Goal: Task Accomplishment & Management: Use online tool/utility

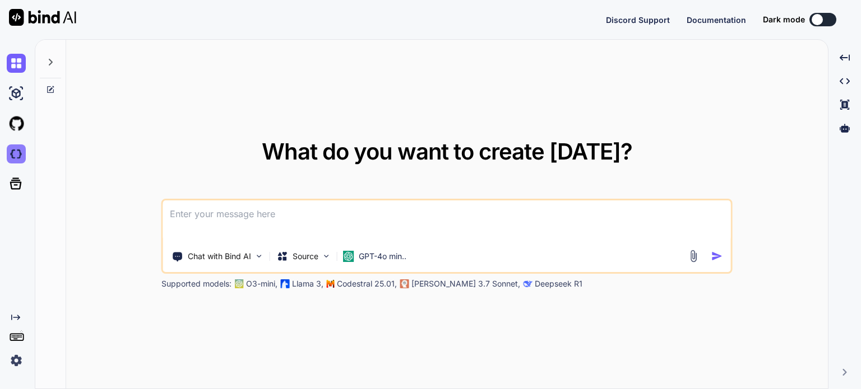
click at [10, 152] on img at bounding box center [16, 154] width 19 height 19
click at [13, 358] on img at bounding box center [16, 360] width 19 height 19
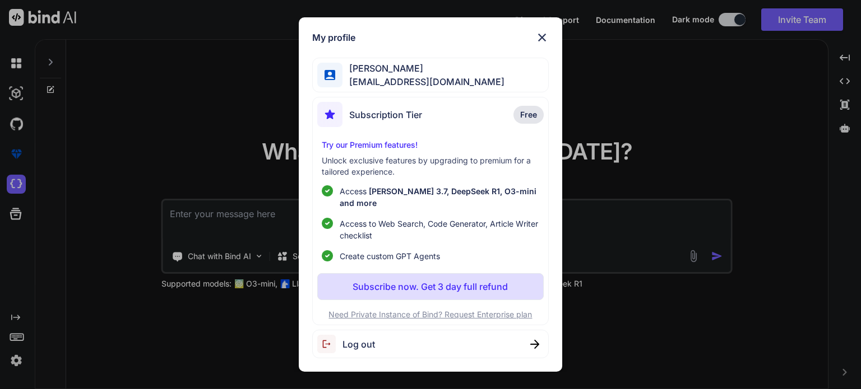
click at [542, 40] on img at bounding box center [541, 37] width 13 height 13
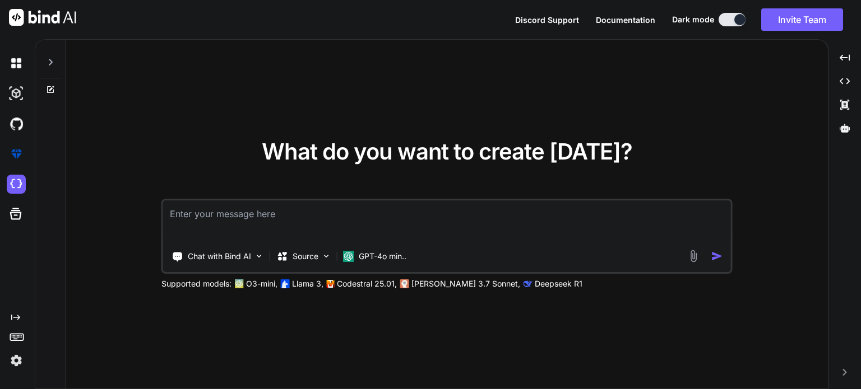
click at [10, 357] on img at bounding box center [16, 360] width 19 height 19
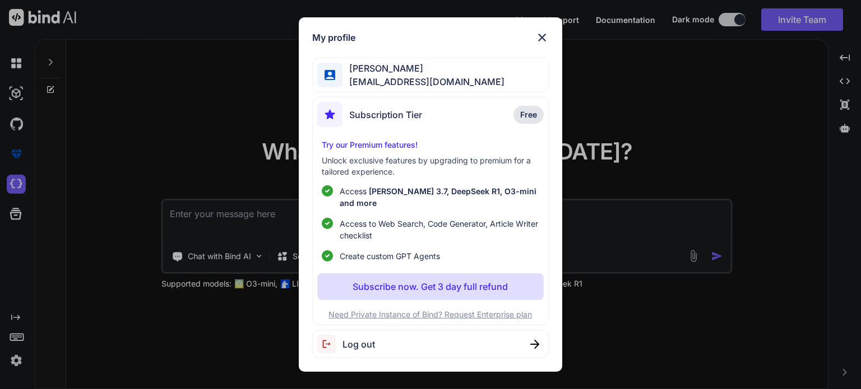
click at [461, 118] on div "Subscription Tier Free" at bounding box center [430, 117] width 226 height 30
click at [536, 41] on img at bounding box center [541, 37] width 13 height 13
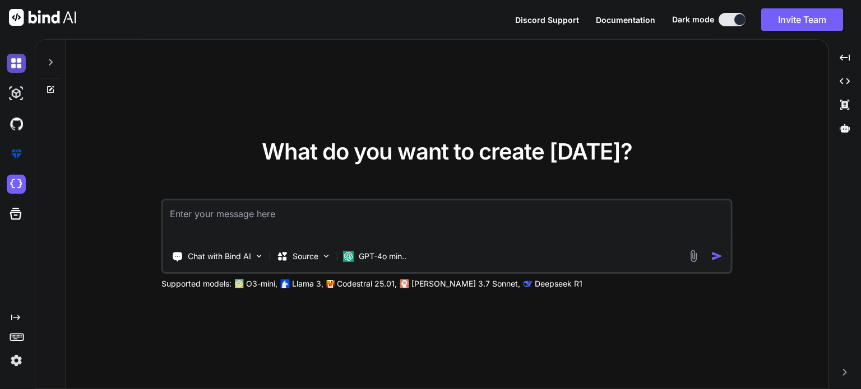
click at [22, 67] on img at bounding box center [16, 63] width 19 height 19
click at [13, 91] on img at bounding box center [16, 93] width 19 height 19
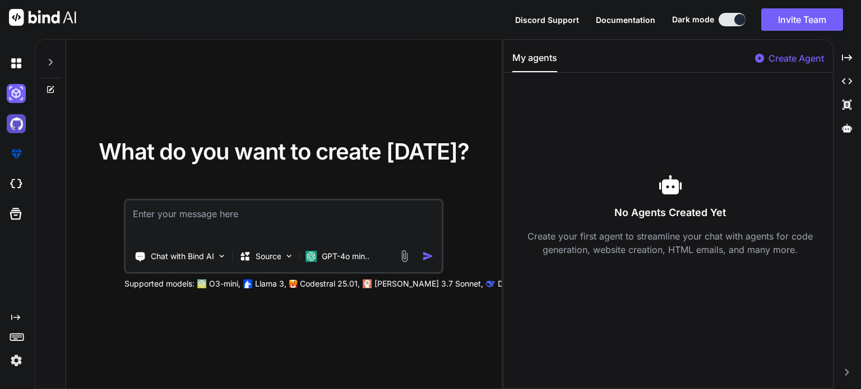
click at [22, 132] on img at bounding box center [16, 123] width 19 height 19
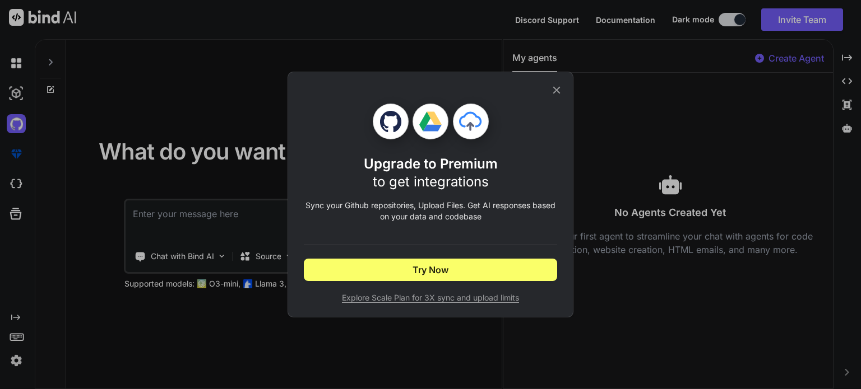
click at [426, 299] on span "Explore Scale Plan for 3X sync and upload limits" at bounding box center [430, 297] width 253 height 11
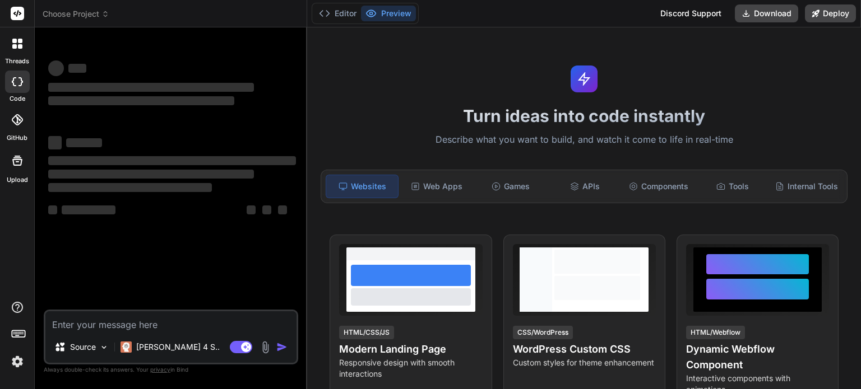
click at [103, 13] on icon at bounding box center [105, 14] width 8 height 8
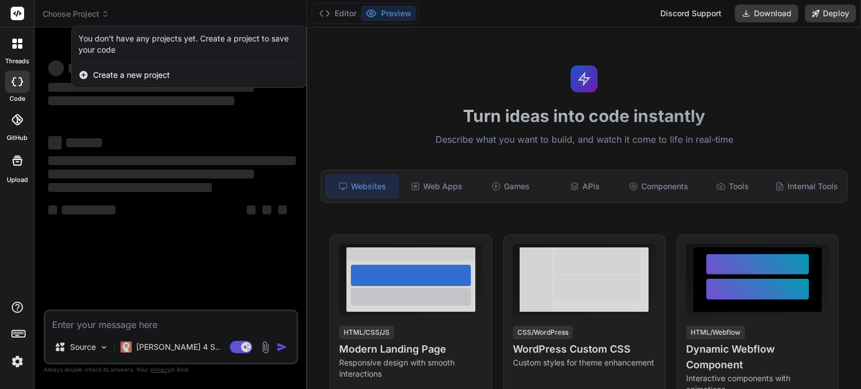
click at [564, 71] on div at bounding box center [430, 194] width 861 height 389
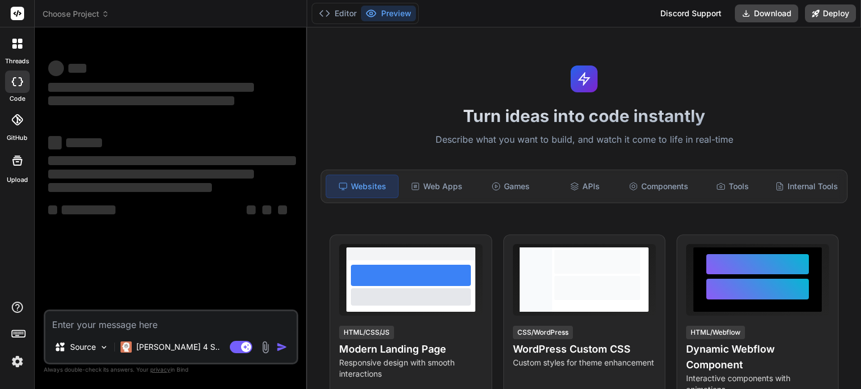
click at [17, 364] on img at bounding box center [17, 361] width 19 height 19
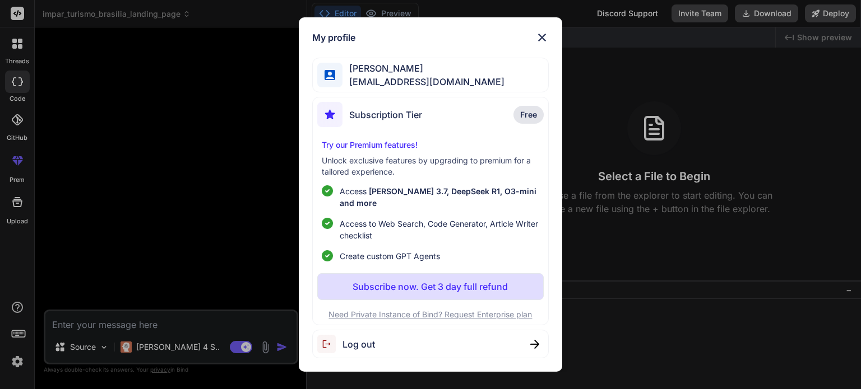
click at [541, 41] on img at bounding box center [541, 37] width 13 height 13
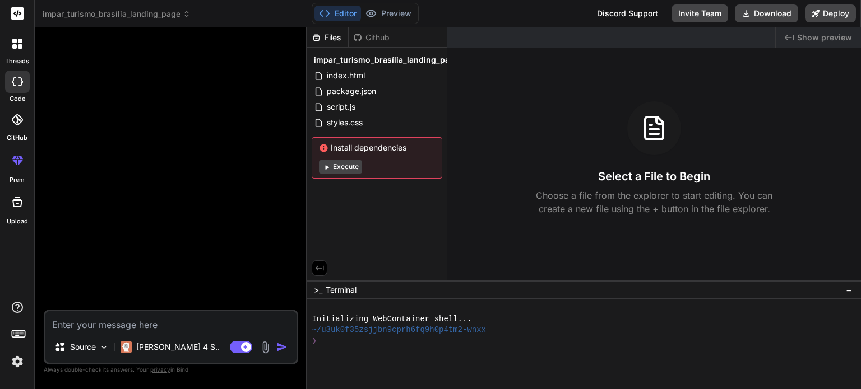
click at [175, 14] on span "impar_turismo_brasília_landing_page" at bounding box center [117, 13] width 148 height 11
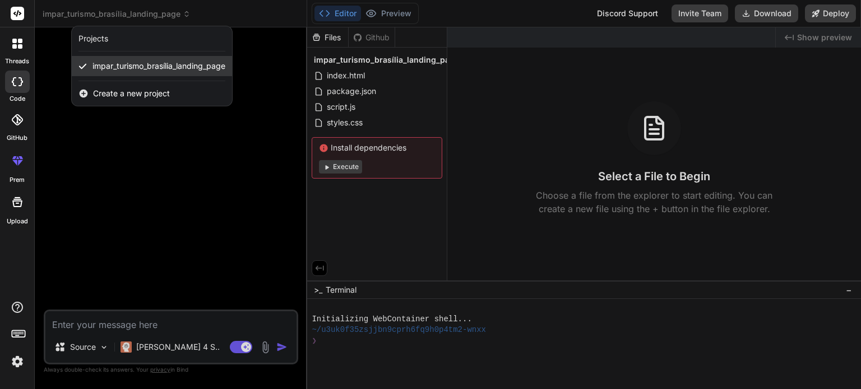
click at [155, 63] on span "impar_turismo_brasília_landing_page" at bounding box center [158, 66] width 133 height 11
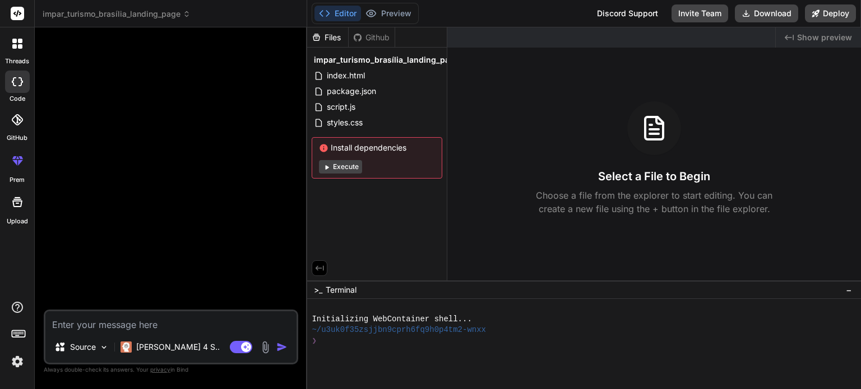
click at [224, 67] on div at bounding box center [172, 172] width 252 height 273
click at [346, 166] on button "Execute" at bounding box center [340, 166] width 43 height 13
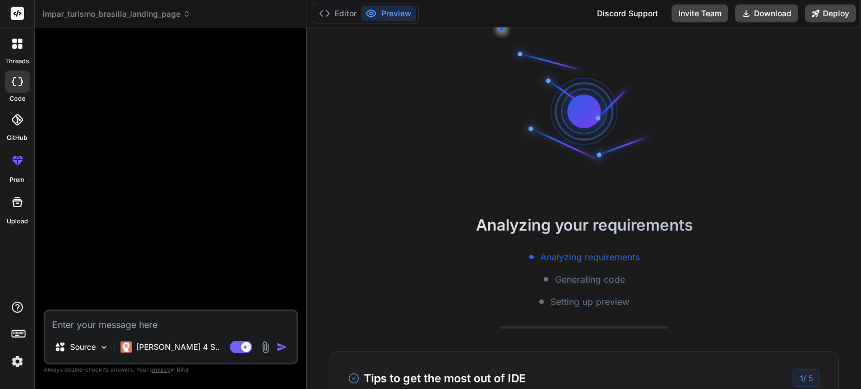
scroll to position [129, 0]
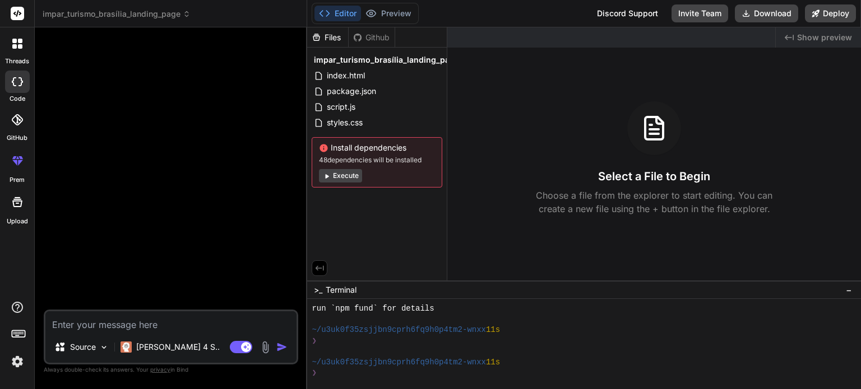
click at [151, 16] on span "impar_turismo_brasília_landing_page" at bounding box center [117, 13] width 148 height 11
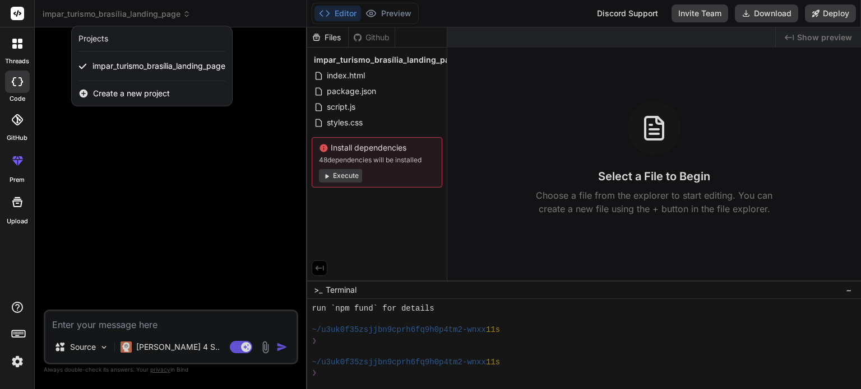
click at [151, 16] on div at bounding box center [430, 194] width 861 height 389
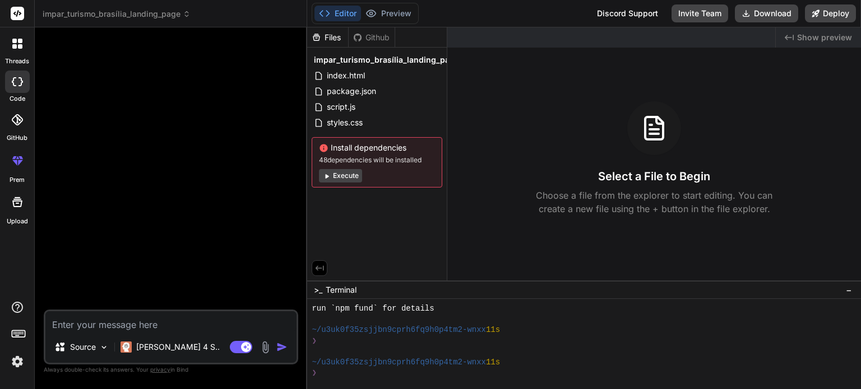
click at [21, 46] on icon at bounding box center [20, 46] width 4 height 4
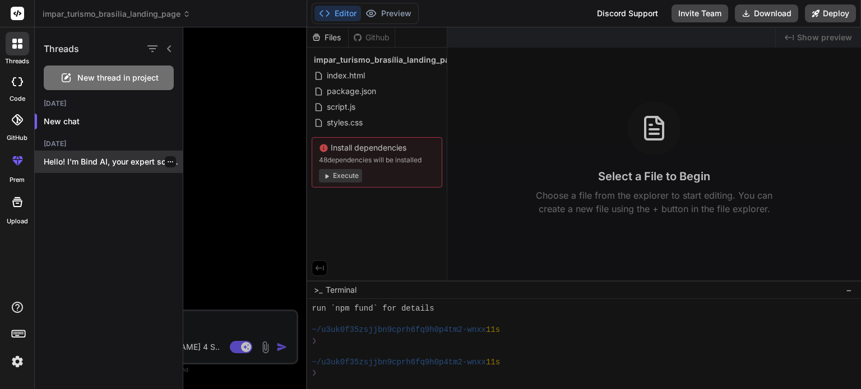
click at [168, 162] on icon "button" at bounding box center [171, 161] width 6 height 1
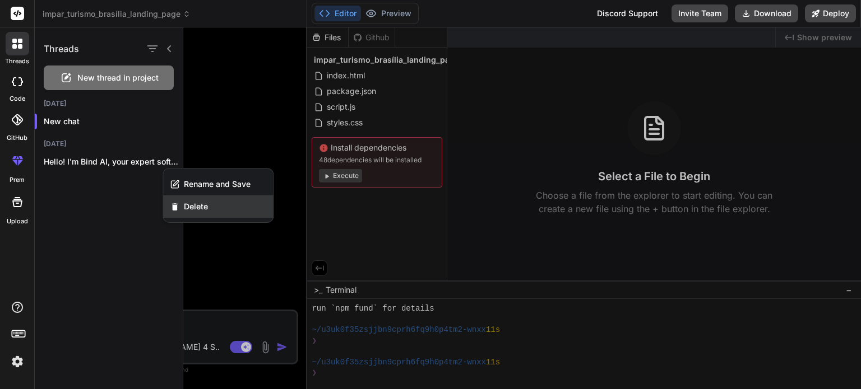
click at [213, 210] on div "Delete" at bounding box center [218, 207] width 110 height 22
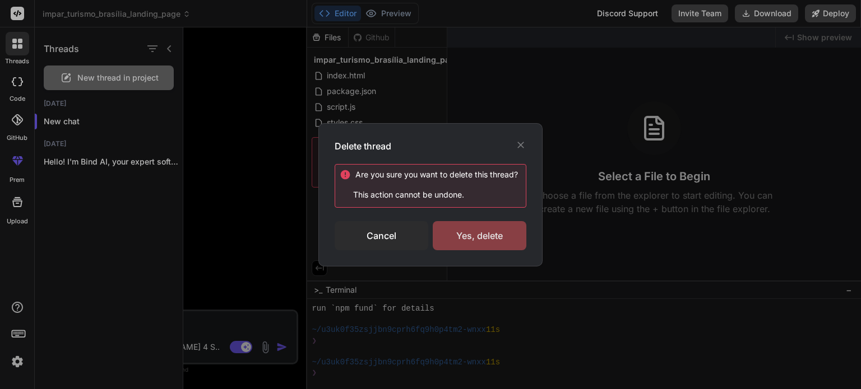
click at [478, 231] on div "Yes, delete" at bounding box center [480, 235] width 94 height 29
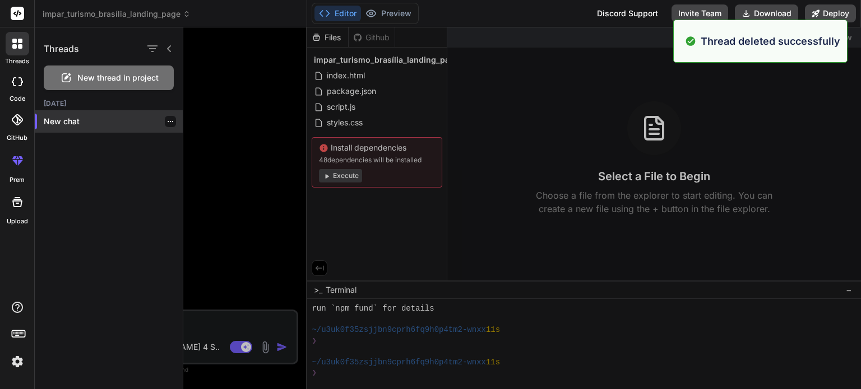
click at [168, 121] on icon "button" at bounding box center [171, 121] width 6 height 1
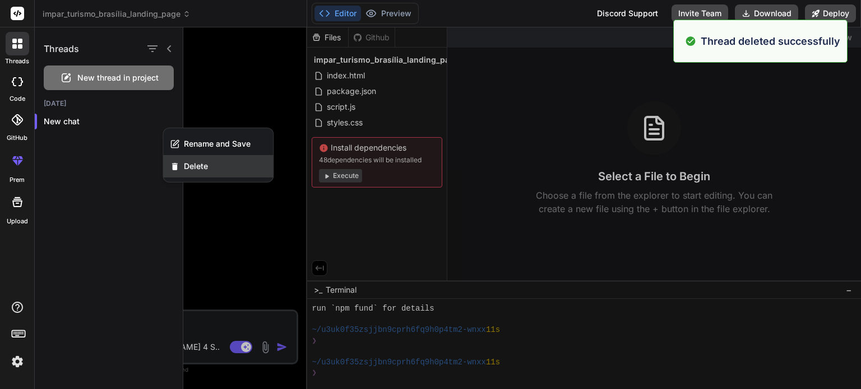
click at [190, 170] on span "Delete" at bounding box center [196, 166] width 24 height 11
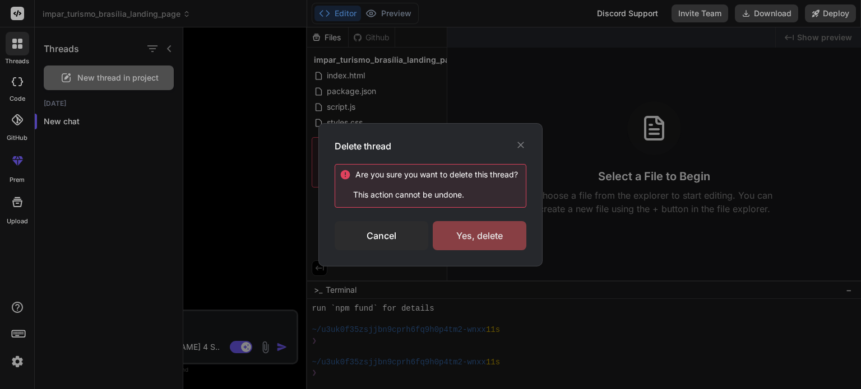
click at [478, 230] on div "Yes, delete" at bounding box center [480, 235] width 94 height 29
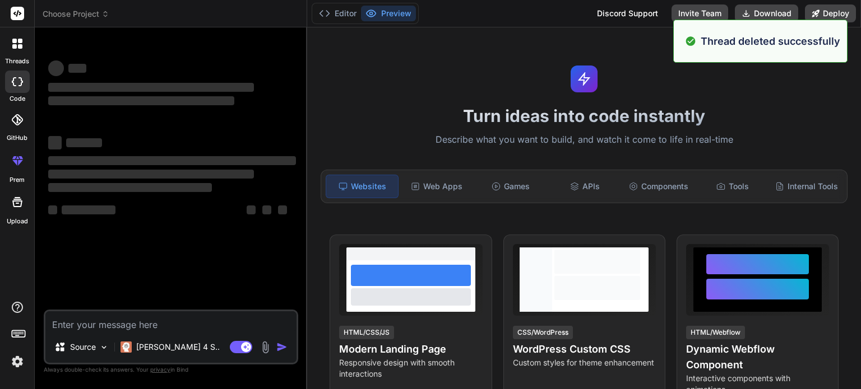
scroll to position [172, 0]
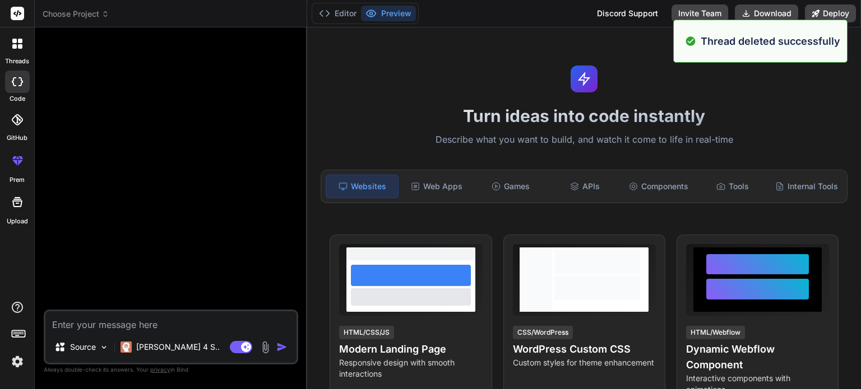
click at [100, 16] on span "Choose Project" at bounding box center [76, 13] width 67 height 11
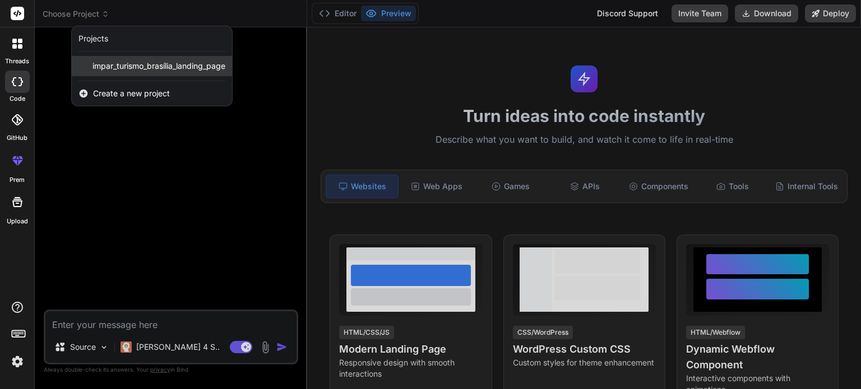
click at [129, 64] on span "impar_turismo_brasília_landing_page" at bounding box center [158, 66] width 133 height 11
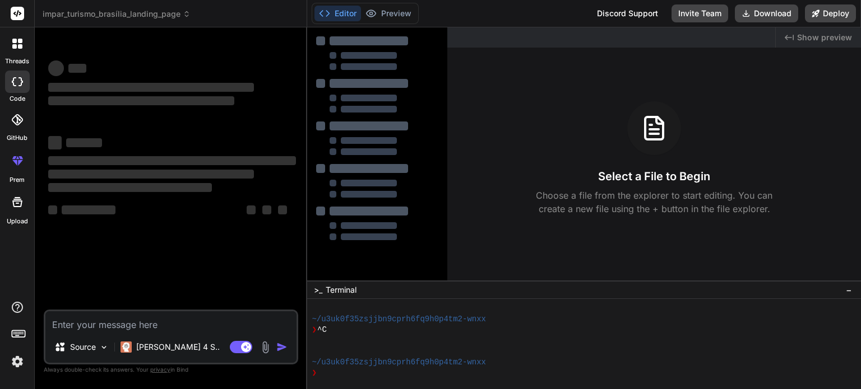
scroll to position [215, 0]
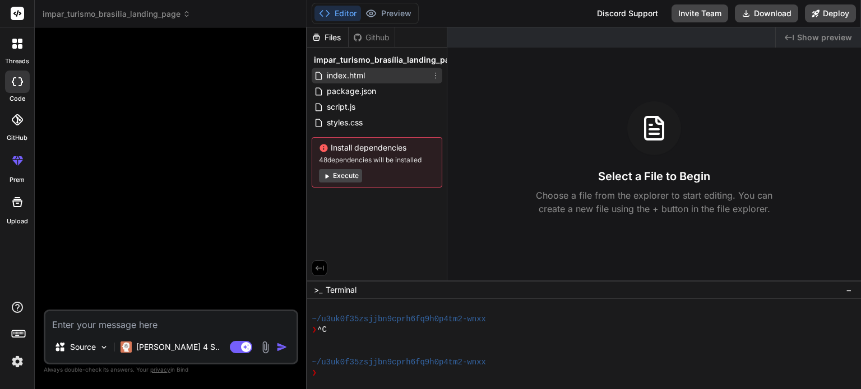
click at [386, 74] on div "index.html" at bounding box center [376, 76] width 131 height 16
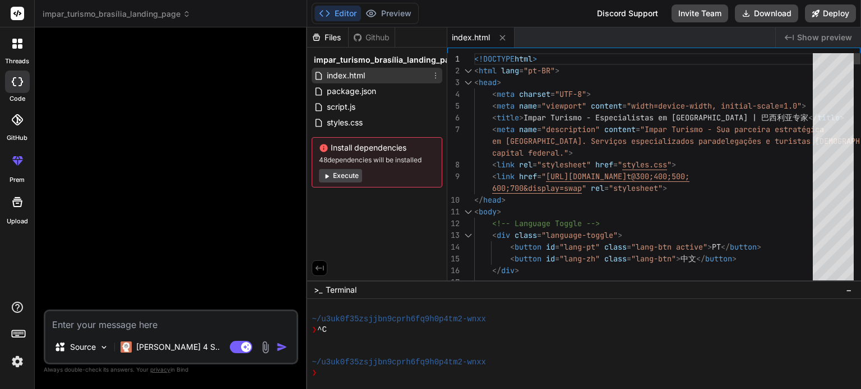
type textarea "x"
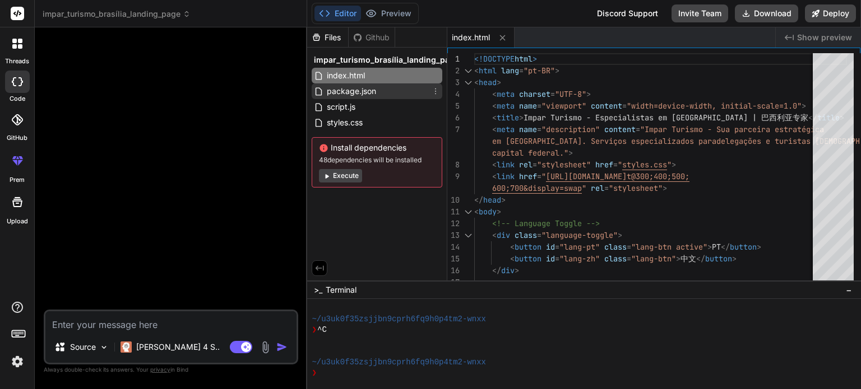
click at [372, 90] on span "package.json" at bounding box center [351, 91] width 52 height 13
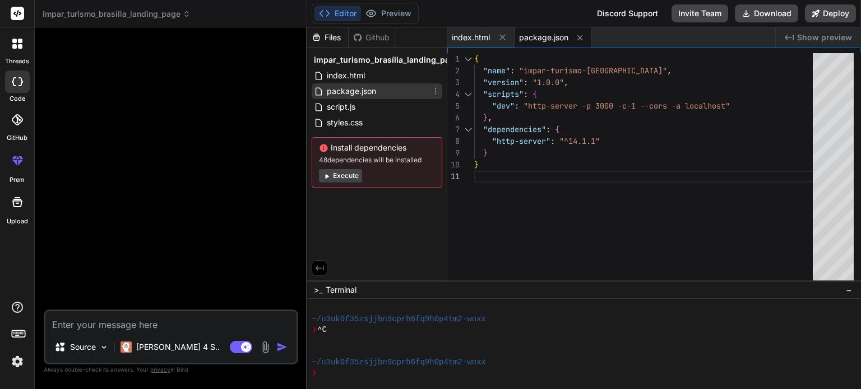
click at [356, 96] on span "package.json" at bounding box center [351, 91] width 52 height 13
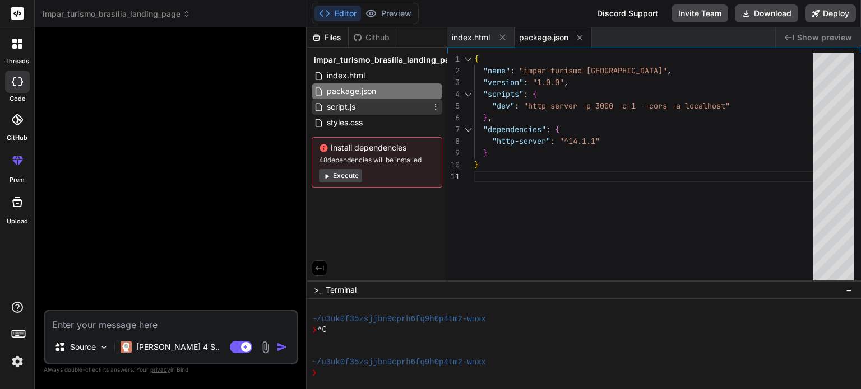
click at [356, 105] on span "script.js" at bounding box center [340, 106] width 31 height 13
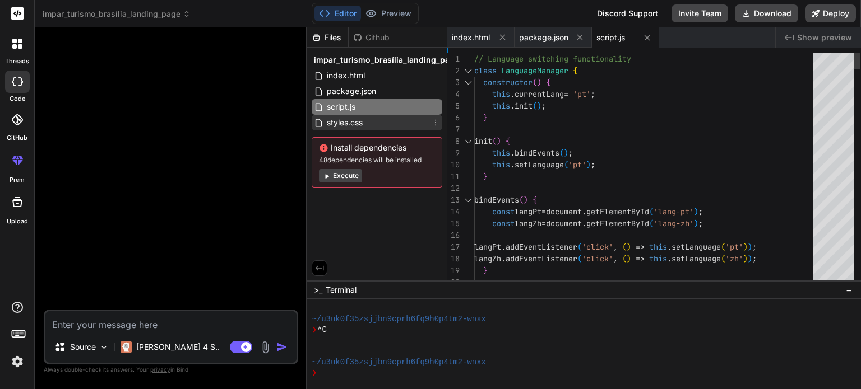
click at [359, 120] on span "styles.css" at bounding box center [344, 122] width 38 height 13
type textarea ".navbar { padding: 12px 0; } .brand-name { font-size: 20px; } }"
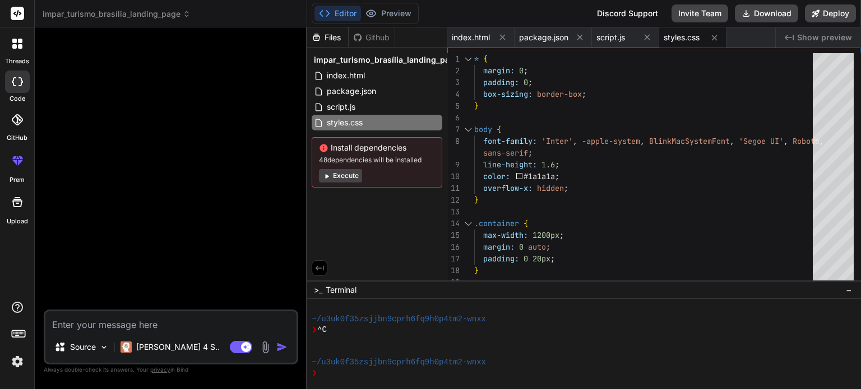
click at [328, 34] on div "Files" at bounding box center [327, 37] width 41 height 11
click at [505, 36] on icon at bounding box center [502, 37] width 10 height 10
click at [505, 36] on button at bounding box center [512, 37] width 14 height 14
click at [505, 36] on icon at bounding box center [502, 37] width 10 height 10
click at [505, 36] on icon at bounding box center [502, 38] width 10 height 10
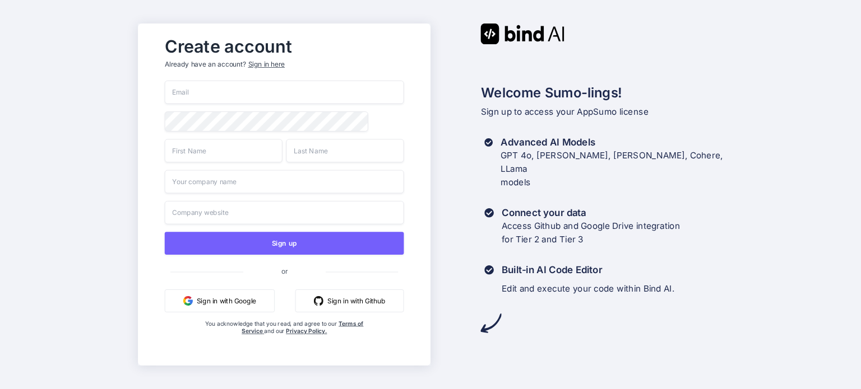
click at [260, 63] on div "Sign in here" at bounding box center [266, 65] width 36 height 10
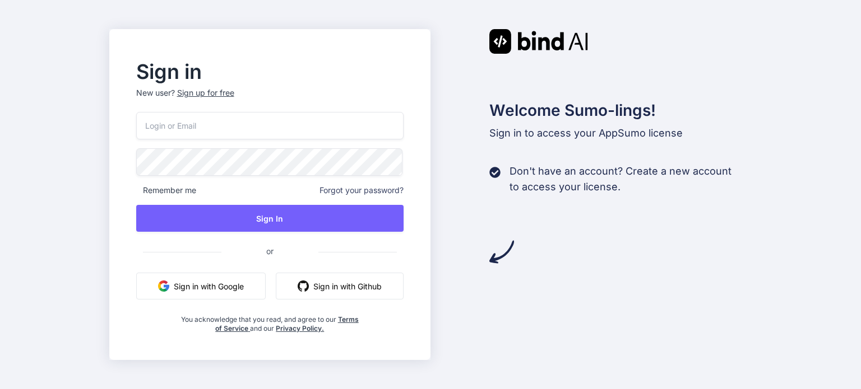
click at [260, 125] on input "email" at bounding box center [270, 125] width 268 height 27
type input "[EMAIL_ADDRESS][DOMAIN_NAME]"
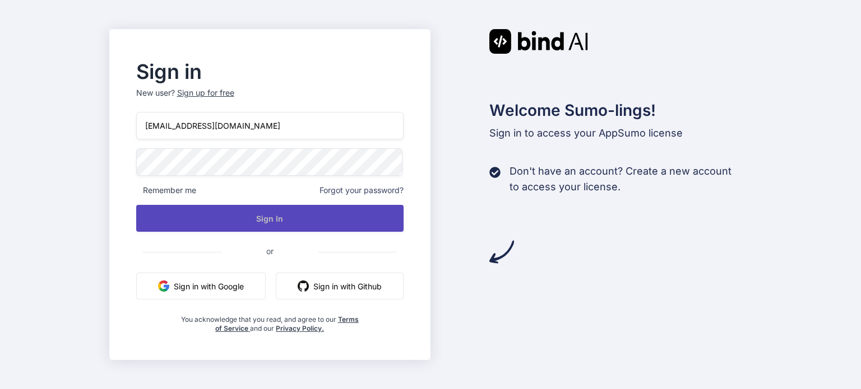
click at [253, 217] on button "Sign In" at bounding box center [270, 218] width 268 height 27
click at [276, 218] on button "Sign In" at bounding box center [270, 218] width 268 height 27
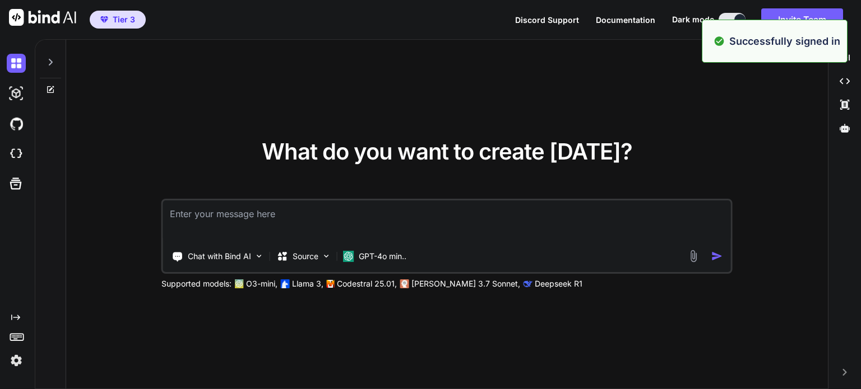
type textarea "x"
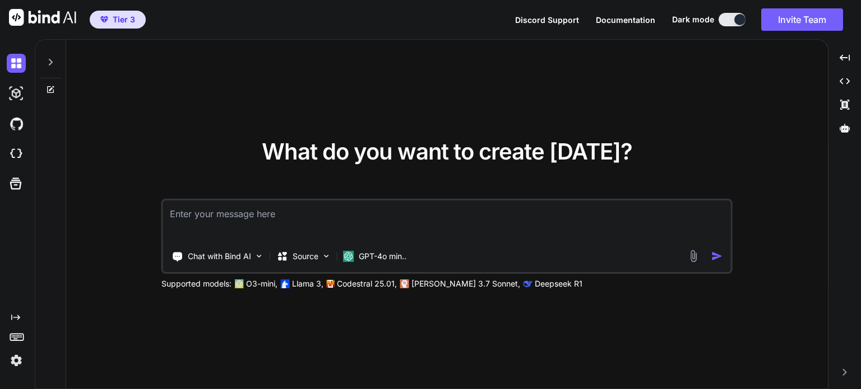
click at [113, 17] on span "Tier 3" at bounding box center [124, 19] width 22 height 11
click at [123, 20] on span "Tier 3" at bounding box center [124, 19] width 22 height 11
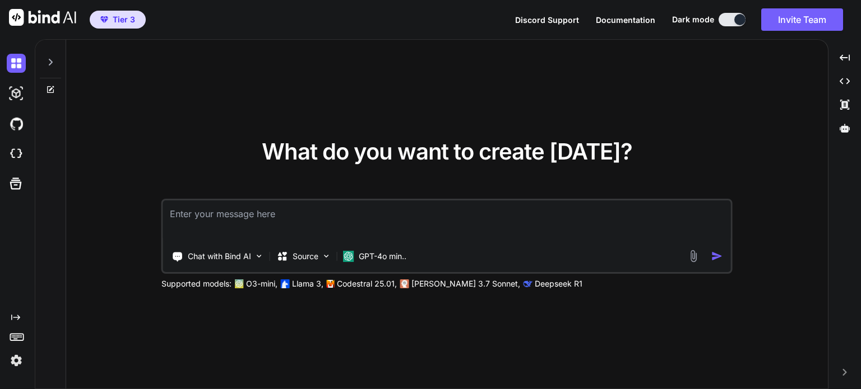
click at [123, 16] on span "Tier 3" at bounding box center [124, 19] width 22 height 11
click at [49, 21] on img at bounding box center [42, 17] width 67 height 17
click at [125, 15] on span "Tier 3" at bounding box center [124, 19] width 22 height 11
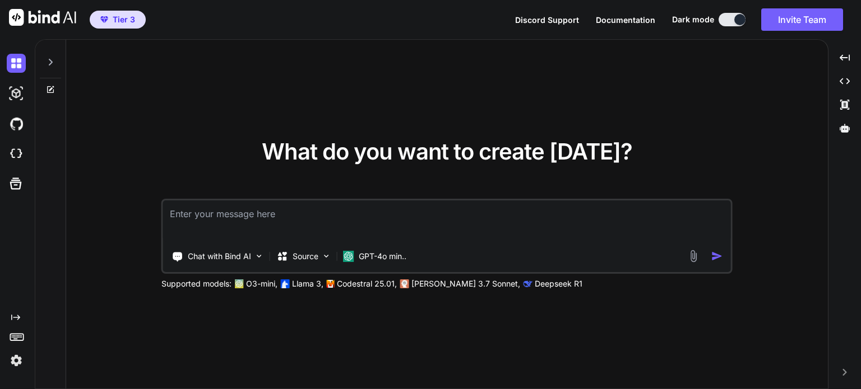
click at [125, 15] on span "Tier 3" at bounding box center [124, 19] width 22 height 11
click at [13, 150] on img at bounding box center [16, 154] width 19 height 19
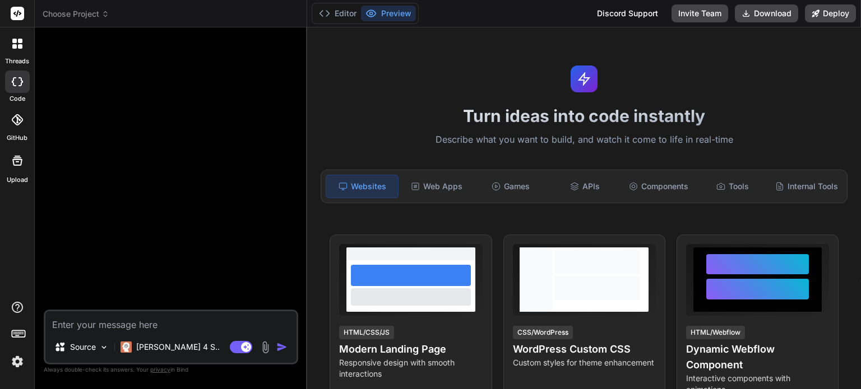
click at [97, 11] on span "Choose Project" at bounding box center [76, 13] width 67 height 11
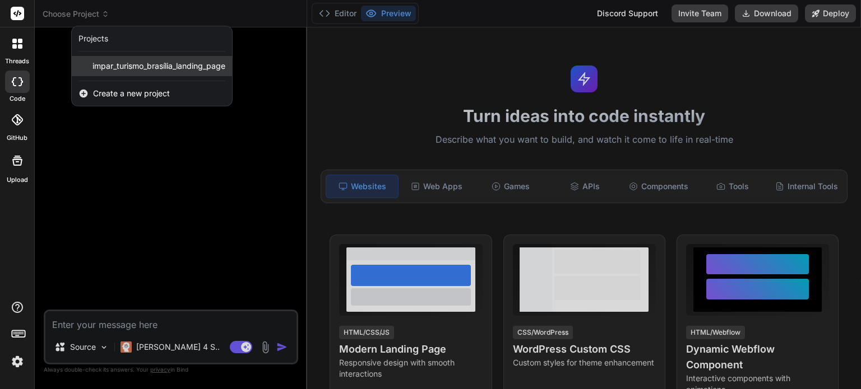
click at [120, 66] on span "impar_turismo_brasília_landing_page" at bounding box center [158, 66] width 133 height 11
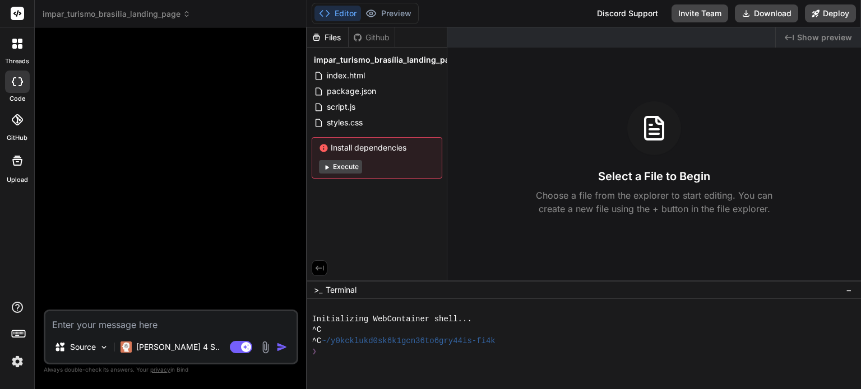
click at [355, 168] on button "Execute" at bounding box center [340, 166] width 43 height 13
type textarea "x"
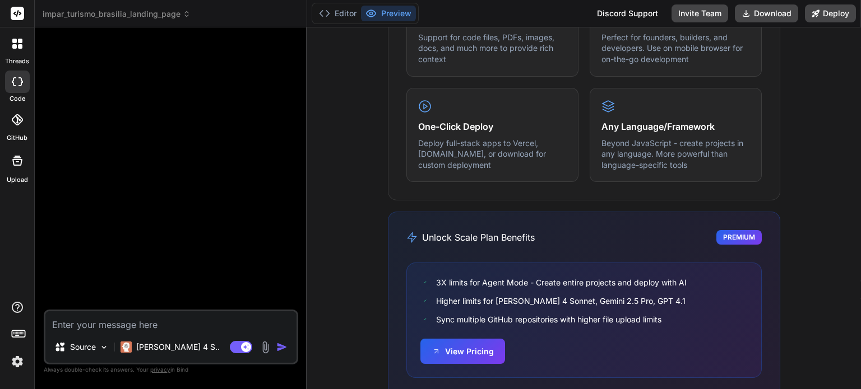
scroll to position [756, 0]
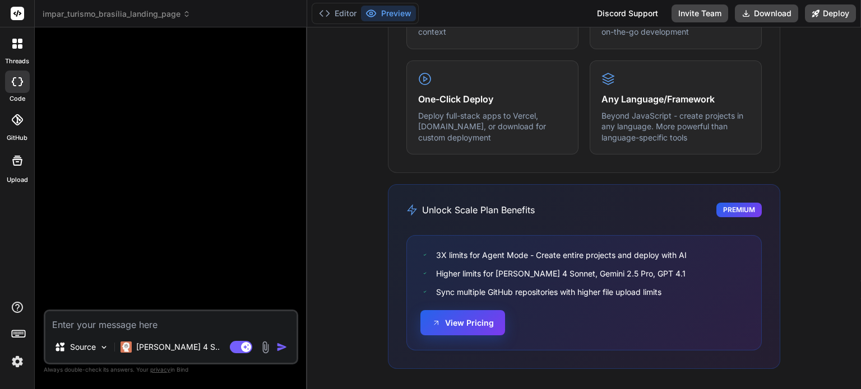
click at [471, 325] on button "View Pricing" at bounding box center [462, 322] width 85 height 25
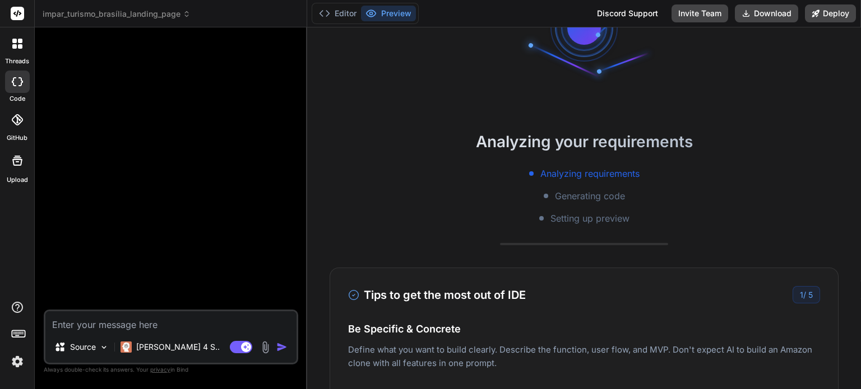
scroll to position [0, 0]
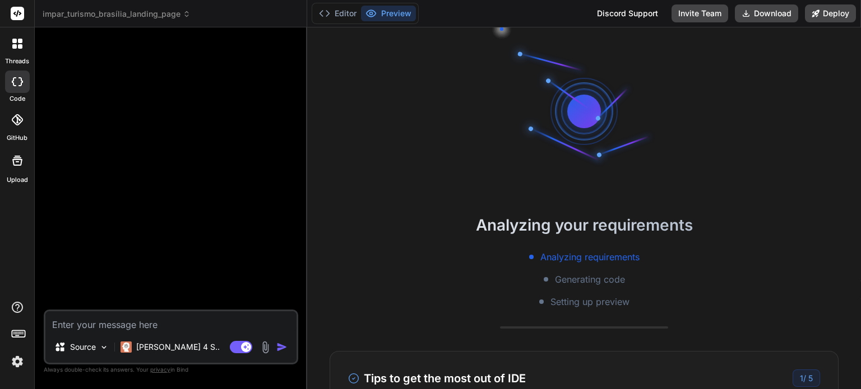
click at [18, 362] on img at bounding box center [17, 361] width 19 height 19
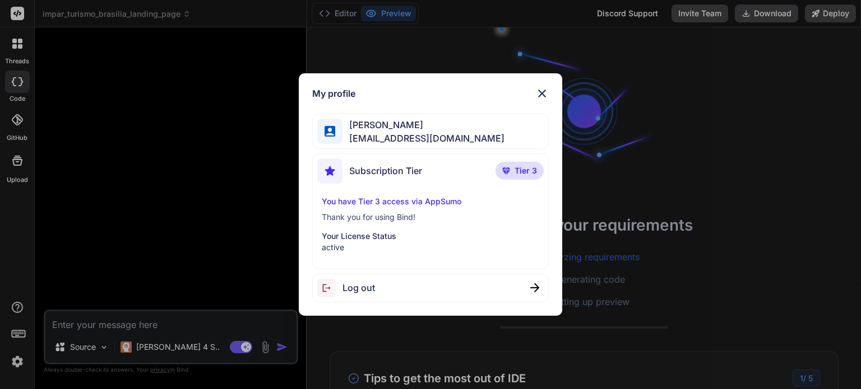
drag, startPoint x: 403, startPoint y: 217, endPoint x: 378, endPoint y: 226, distance: 26.6
click at [378, 226] on div "You have Tier 3 access via AppSumo Thank you for using Bind! Your License Statu…" at bounding box center [430, 224] width 226 height 57
click at [420, 174] on span "Subscription Tier" at bounding box center [385, 170] width 73 height 13
click at [404, 172] on span "Subscription Tier" at bounding box center [385, 170] width 73 height 13
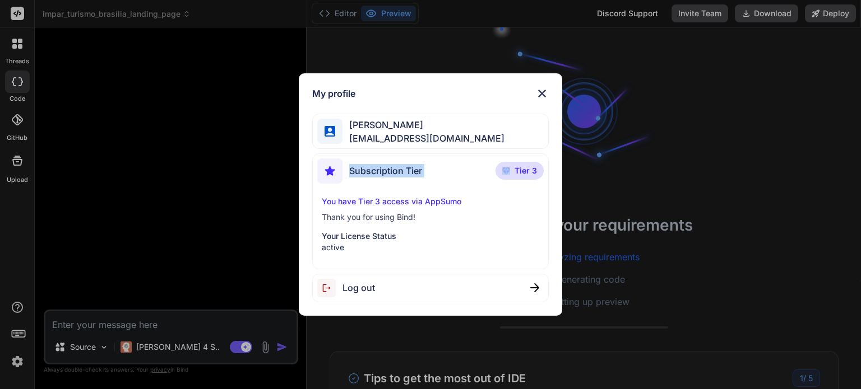
click at [404, 172] on span "Subscription Tier" at bounding box center [385, 170] width 73 height 13
click at [456, 180] on div "Subscription Tier Tier 3" at bounding box center [430, 174] width 226 height 30
click at [539, 96] on img at bounding box center [541, 93] width 13 height 13
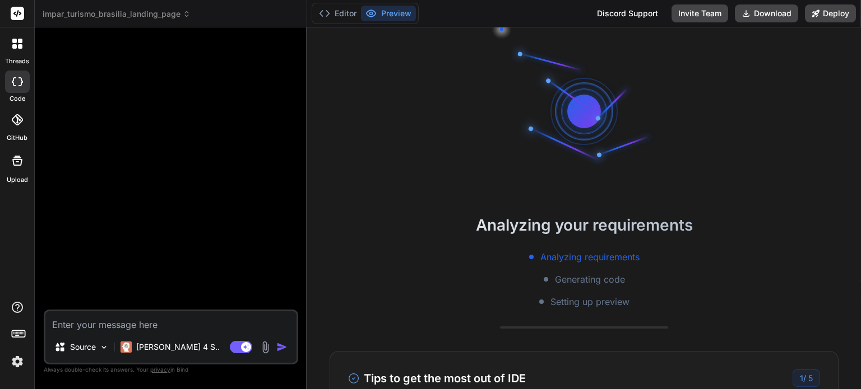
type textarea "x"
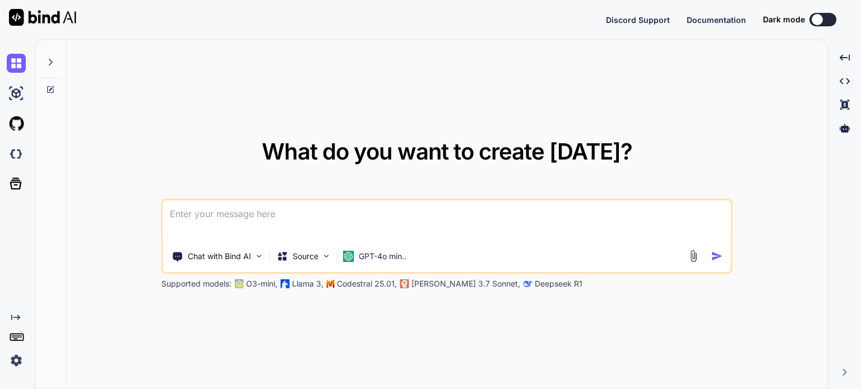
click at [373, 81] on div "What do you want to create [DATE]? Chat with Bind AI Source GPT-4o min.. Suppor…" at bounding box center [446, 215] width 761 height 350
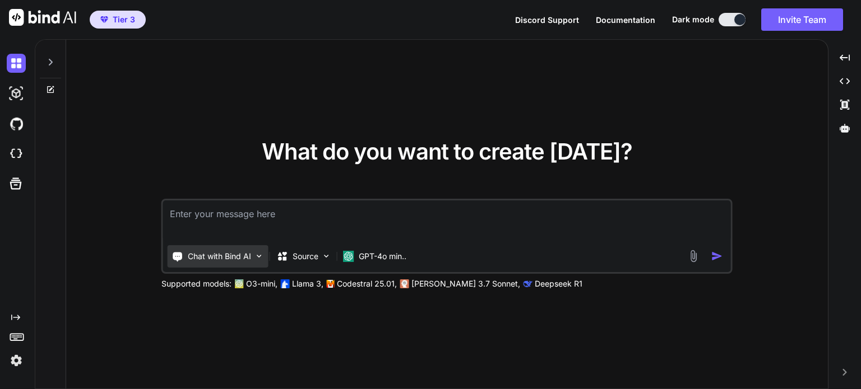
click at [244, 255] on p "Chat with Bind AI" at bounding box center [219, 256] width 63 height 11
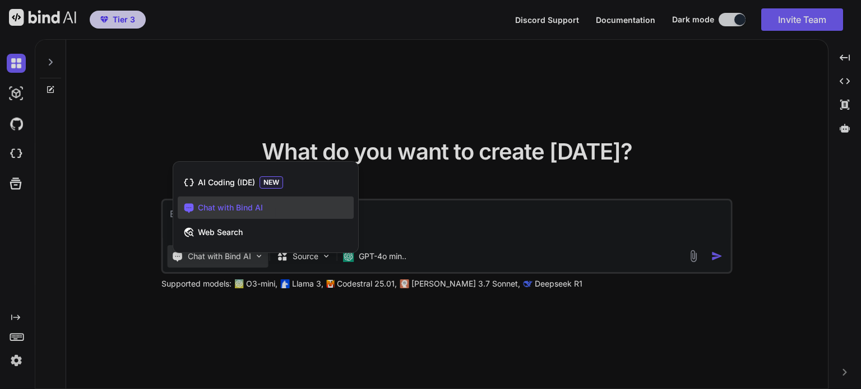
click at [297, 253] on div at bounding box center [430, 194] width 861 height 389
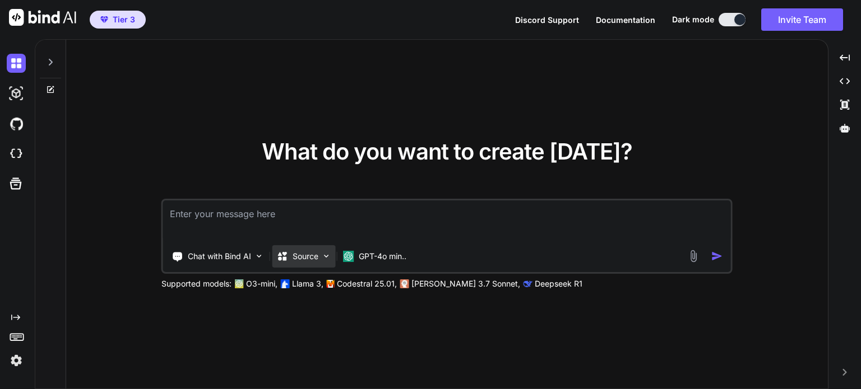
click at [301, 261] on p "Source" at bounding box center [305, 256] width 26 height 11
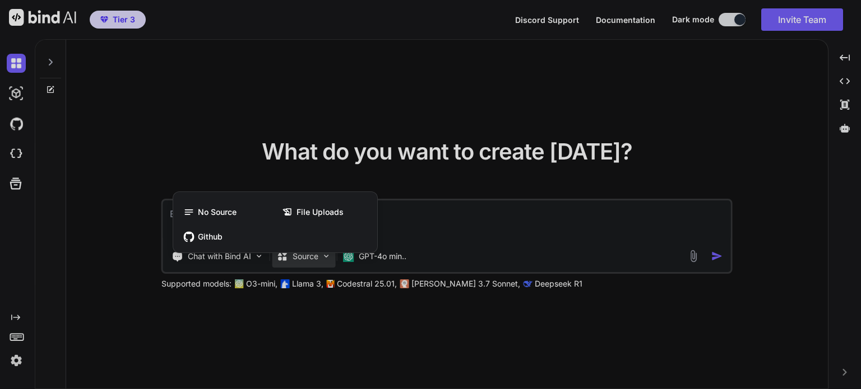
click at [384, 263] on div at bounding box center [430, 194] width 861 height 389
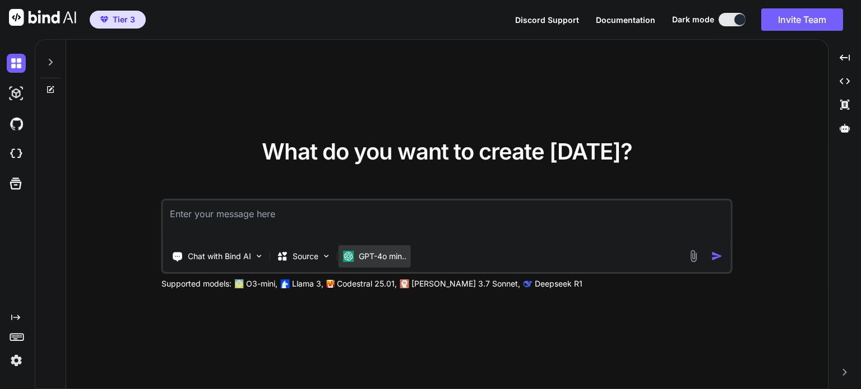
click at [388, 257] on p "GPT-4o min.." at bounding box center [383, 256] width 48 height 11
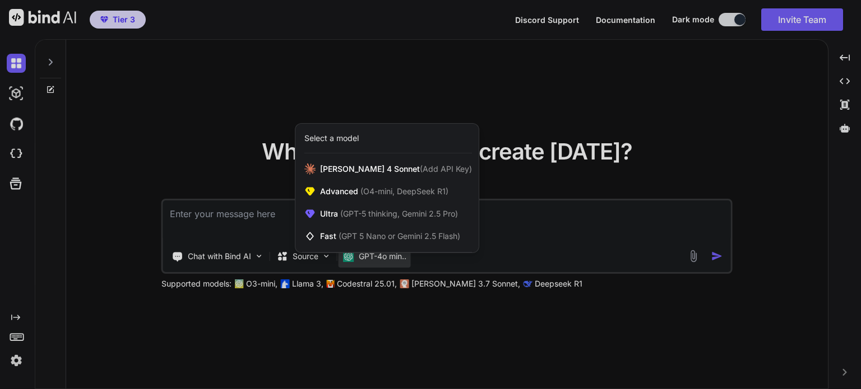
click at [366, 258] on div at bounding box center [430, 194] width 861 height 389
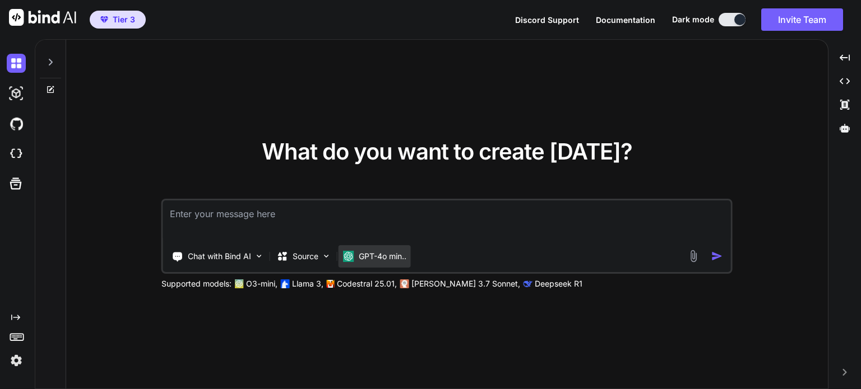
click at [396, 259] on p "GPT-4o min.." at bounding box center [383, 256] width 48 height 11
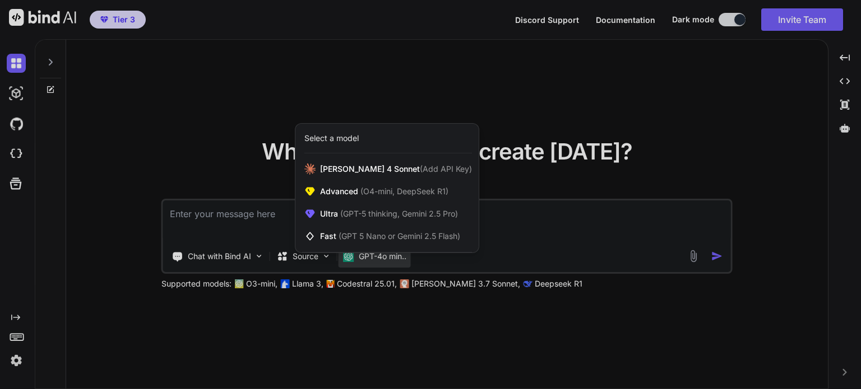
click at [234, 168] on div at bounding box center [430, 194] width 861 height 389
type textarea "x"
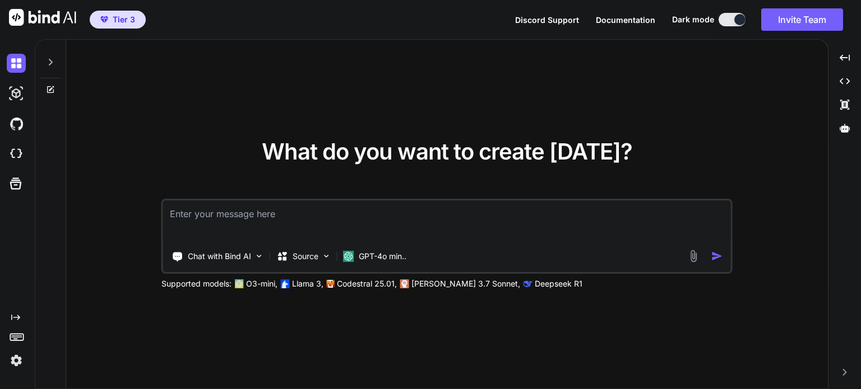
click at [113, 17] on span "Tier 3" at bounding box center [124, 19] width 22 height 11
click at [11, 89] on img at bounding box center [16, 93] width 19 height 19
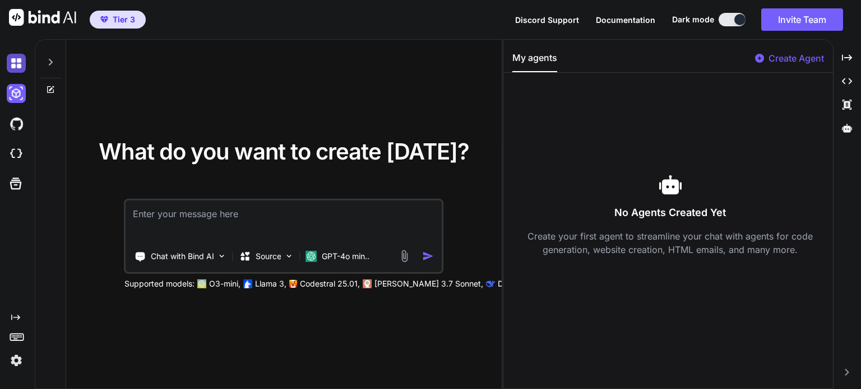
click at [15, 64] on img at bounding box center [16, 63] width 19 height 19
click at [11, 360] on img at bounding box center [16, 360] width 19 height 19
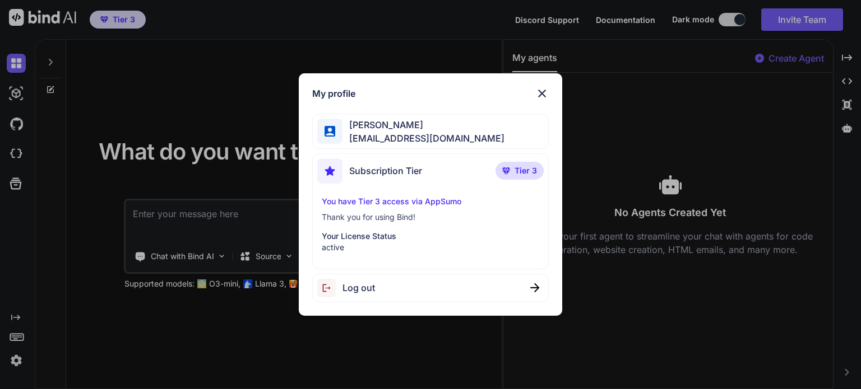
click at [376, 132] on span "[EMAIL_ADDRESS][DOMAIN_NAME]" at bounding box center [423, 138] width 162 height 13
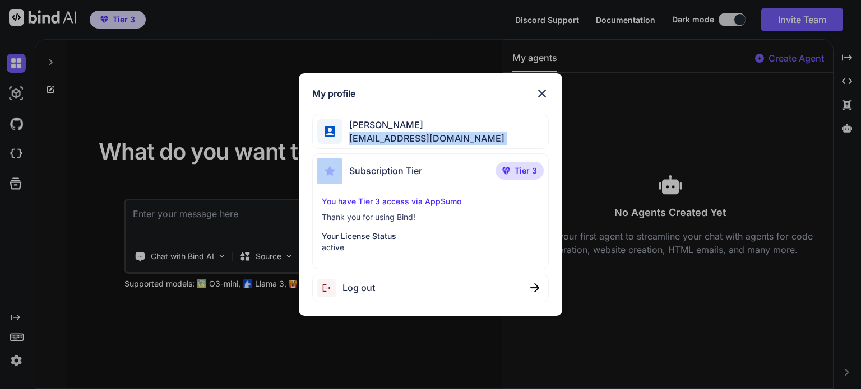
click at [376, 132] on span "[EMAIL_ADDRESS][DOMAIN_NAME]" at bounding box center [423, 138] width 162 height 13
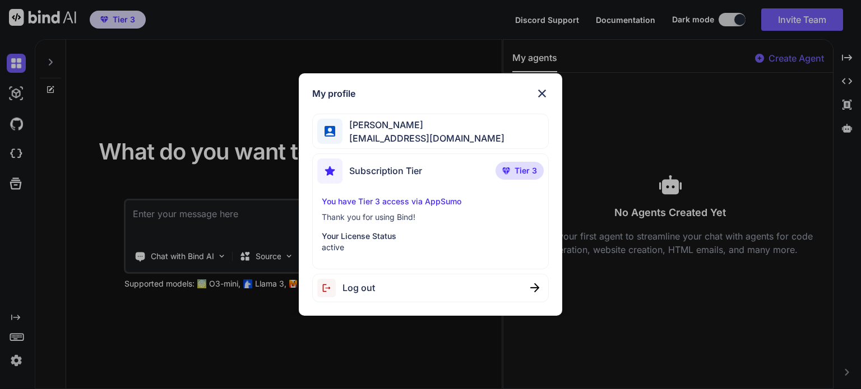
click at [406, 165] on span "Subscription Tier" at bounding box center [385, 170] width 73 height 13
click at [404, 170] on span "Subscription Tier" at bounding box center [385, 170] width 73 height 13
click at [453, 190] on div "Subscription Tier Tier 3 You have Tier 3 access via AppSumo Thank you for using…" at bounding box center [430, 212] width 236 height 116
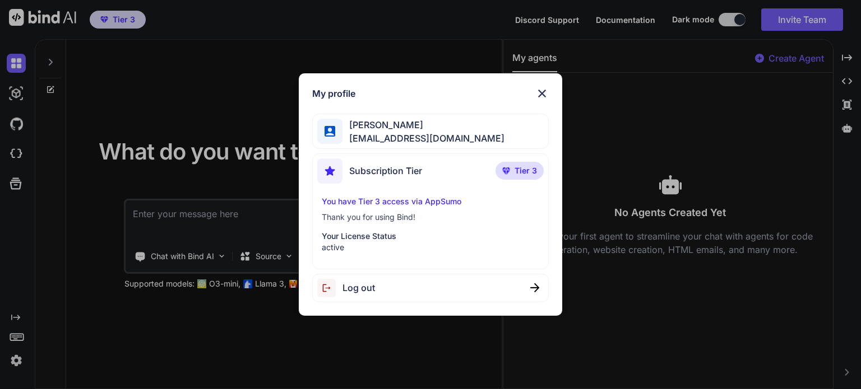
click at [246, 319] on div "My profile Angelo Chen angelotwc@gmail.com Subscription Tier Tier 3 You have Ti…" at bounding box center [430, 194] width 861 height 389
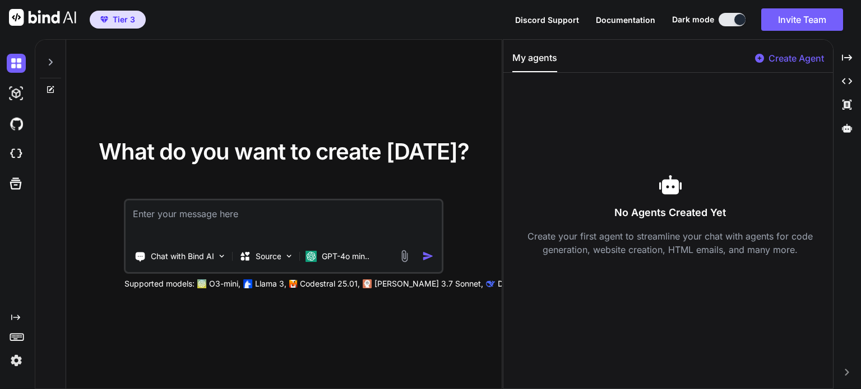
click at [14, 338] on icon at bounding box center [17, 337] width 16 height 16
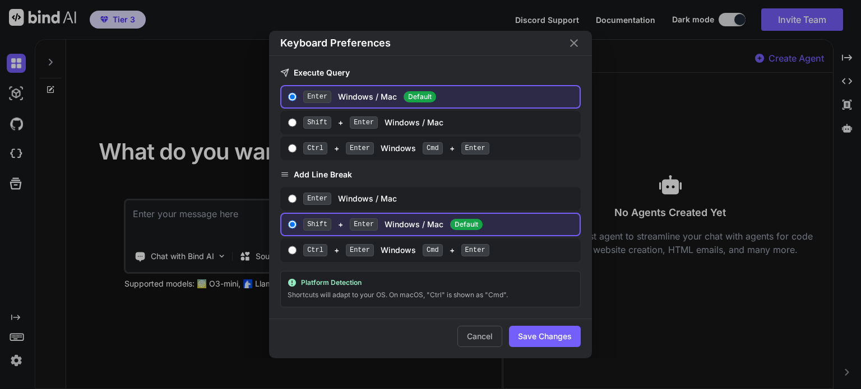
click at [577, 44] on icon "Close" at bounding box center [573, 42] width 13 height 13
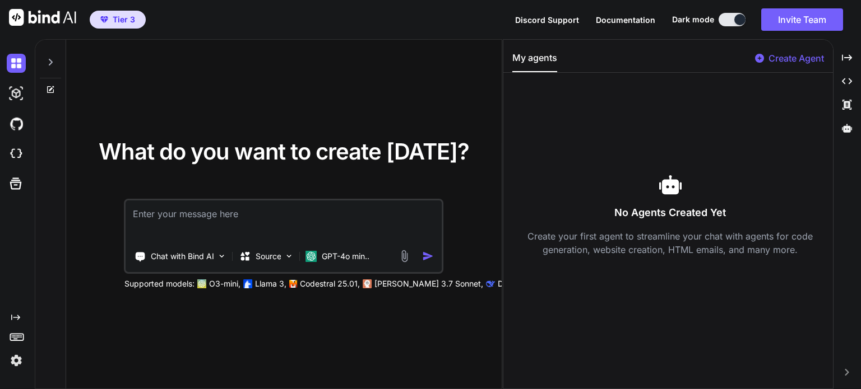
click at [540, 22] on span "Discord Support" at bounding box center [547, 20] width 64 height 10
click at [17, 179] on icon at bounding box center [16, 184] width 12 height 12
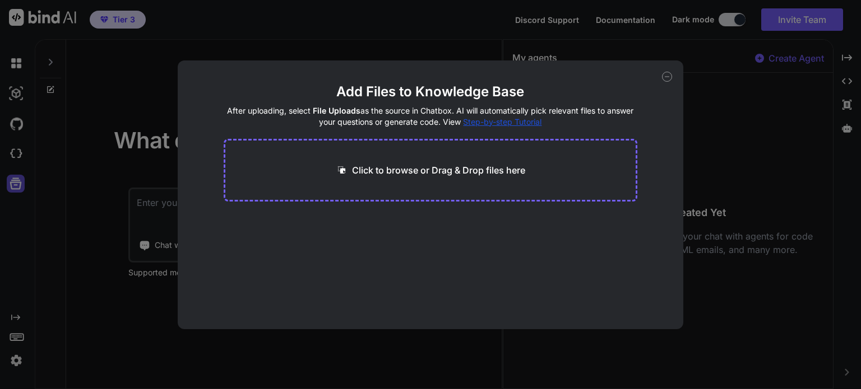
click at [17, 179] on div "Add Files to Knowledge Base After uploading, select File Uploads as the source …" at bounding box center [430, 194] width 861 height 389
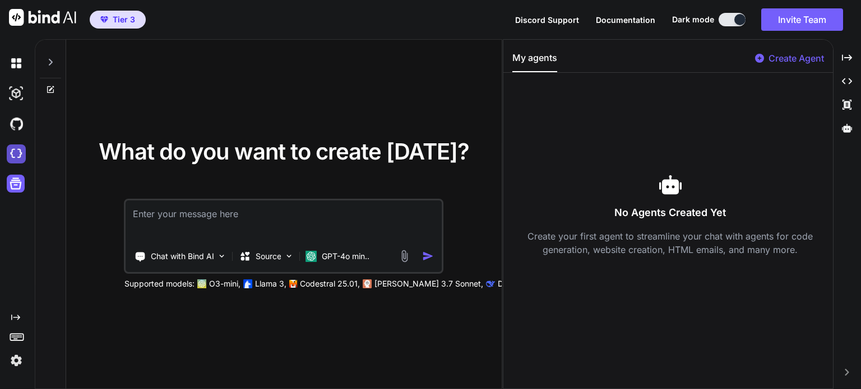
click at [14, 154] on img at bounding box center [16, 154] width 19 height 19
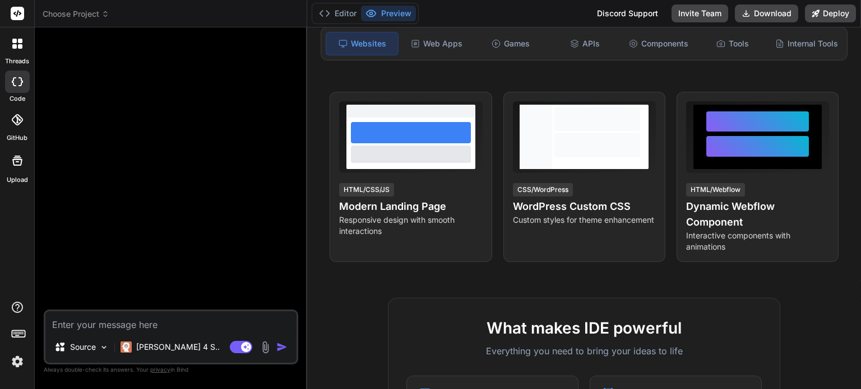
scroll to position [222, 0]
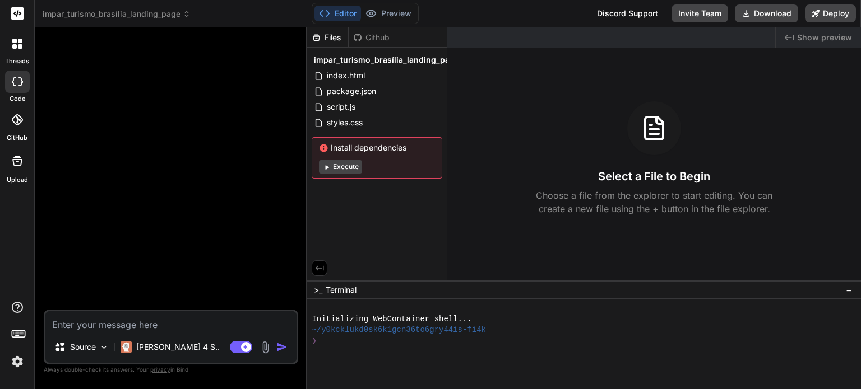
click at [319, 268] on icon at bounding box center [319, 268] width 10 height 10
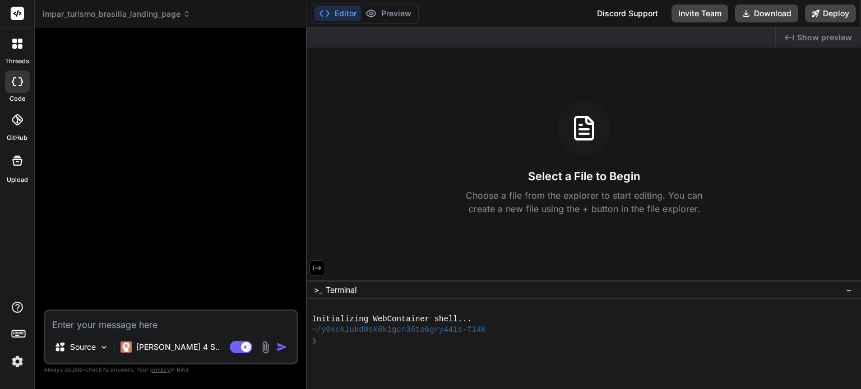
click at [319, 268] on icon at bounding box center [317, 268] width 8 height 5
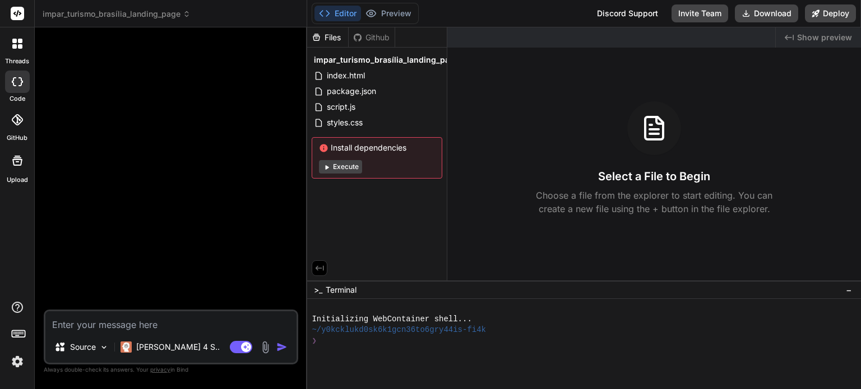
click at [342, 167] on button "Execute" at bounding box center [340, 166] width 43 height 13
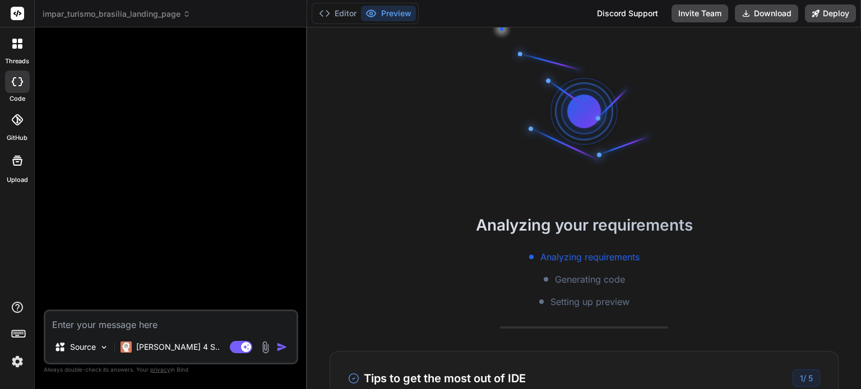
scroll to position [0, 0]
click at [186, 16] on icon at bounding box center [187, 14] width 8 height 8
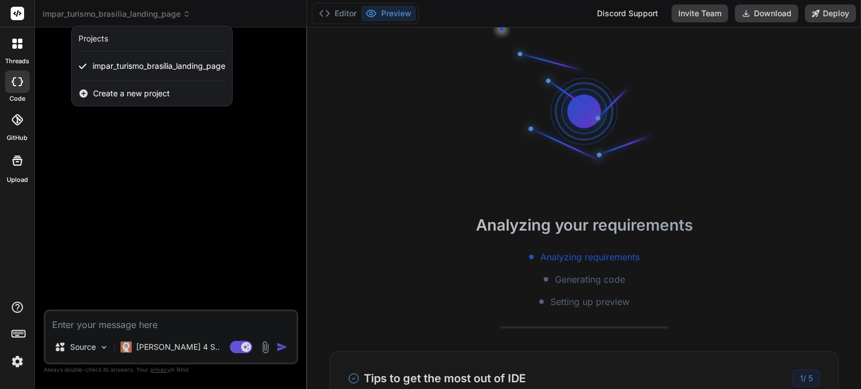
type textarea "x"
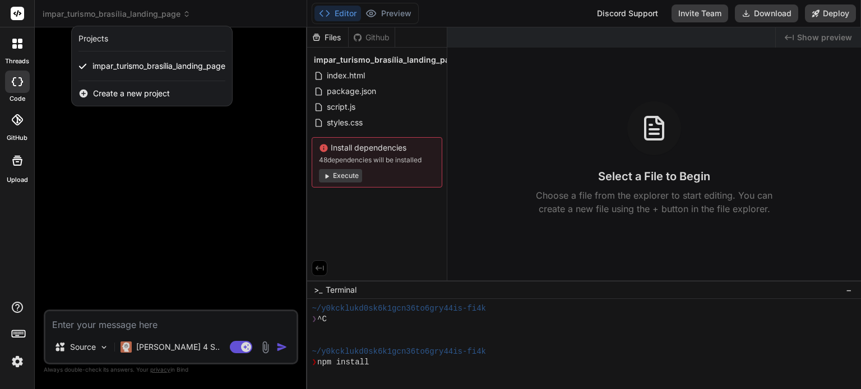
scroll to position [129, 0]
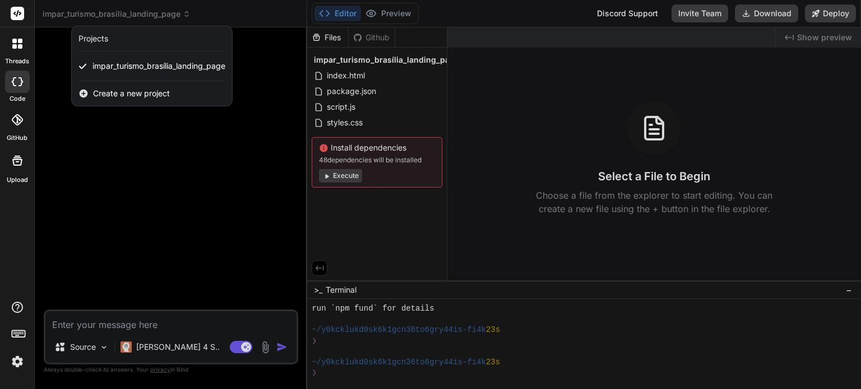
click at [131, 95] on span "Create a new project" at bounding box center [131, 93] width 77 height 11
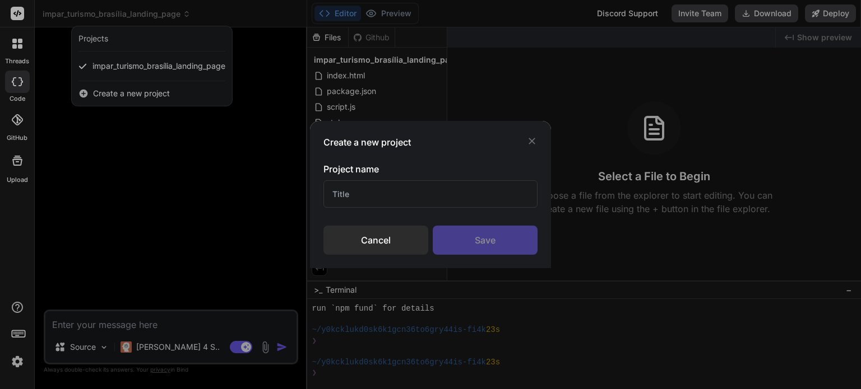
click at [397, 197] on input "text" at bounding box center [430, 193] width 214 height 27
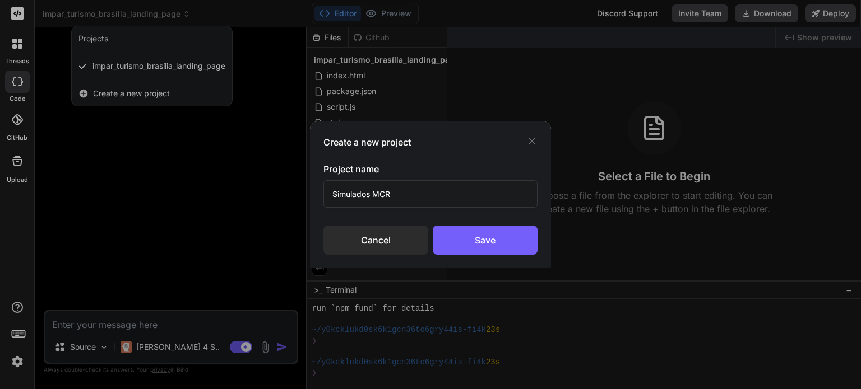
type input "Simulados MCR"
click at [481, 238] on div "Save" at bounding box center [485, 240] width 105 height 29
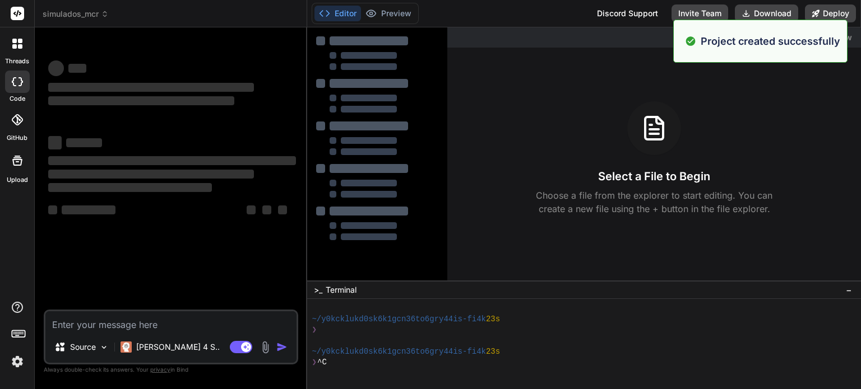
scroll to position [172, 0]
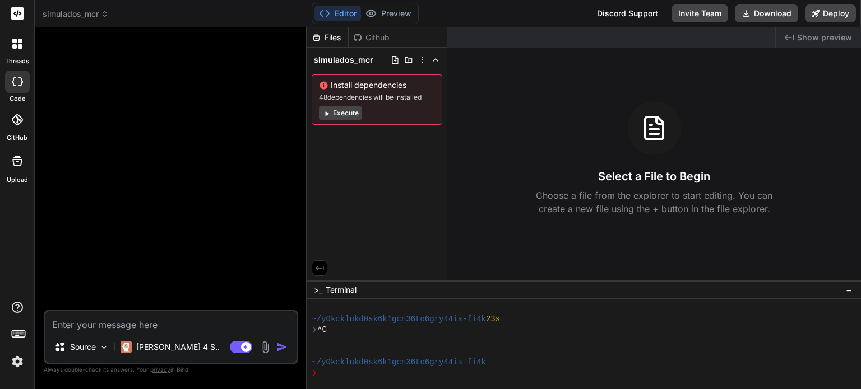
click at [103, 13] on icon at bounding box center [105, 14] width 8 height 8
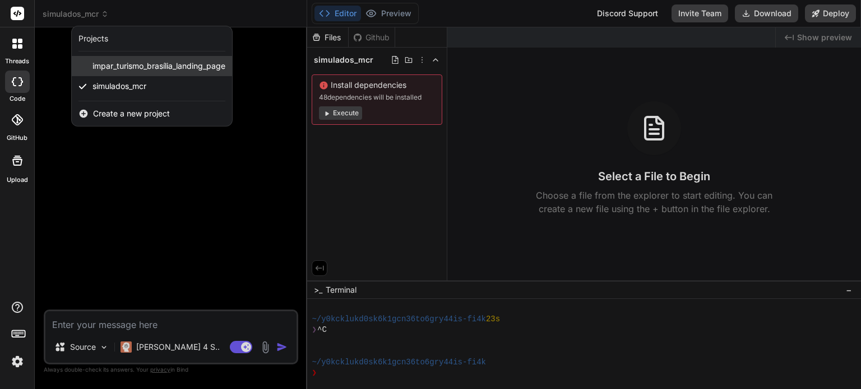
click at [141, 69] on span "impar_turismo_brasília_landing_page" at bounding box center [158, 66] width 133 height 11
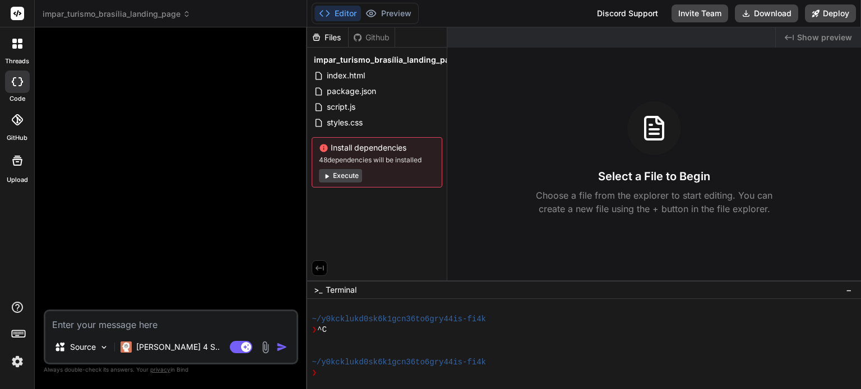
scroll to position [0, 0]
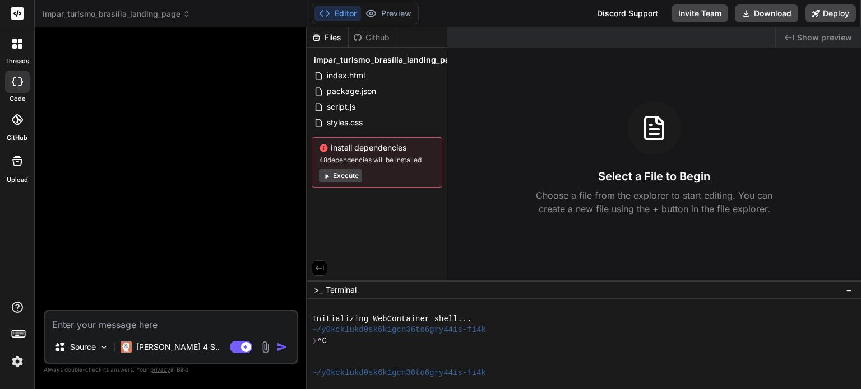
click at [189, 10] on icon at bounding box center [187, 14] width 8 height 8
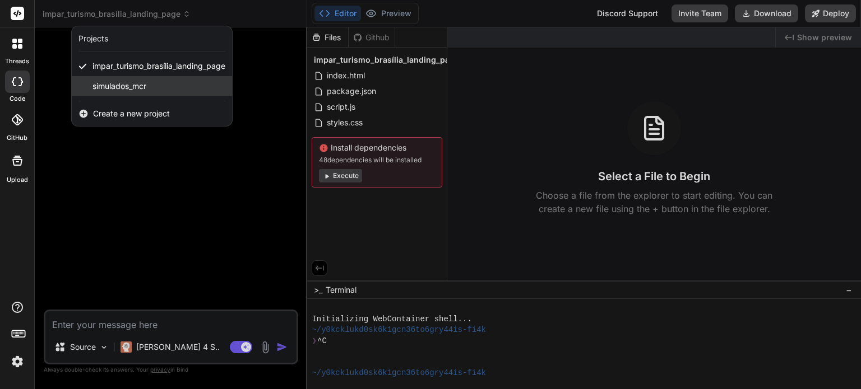
click at [129, 82] on span "simulados_mcr" at bounding box center [119, 86] width 54 height 11
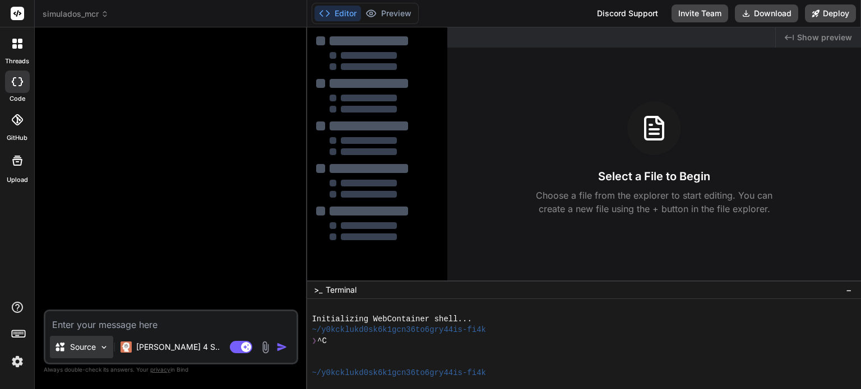
click at [96, 352] on div "Source" at bounding box center [81, 347] width 63 height 22
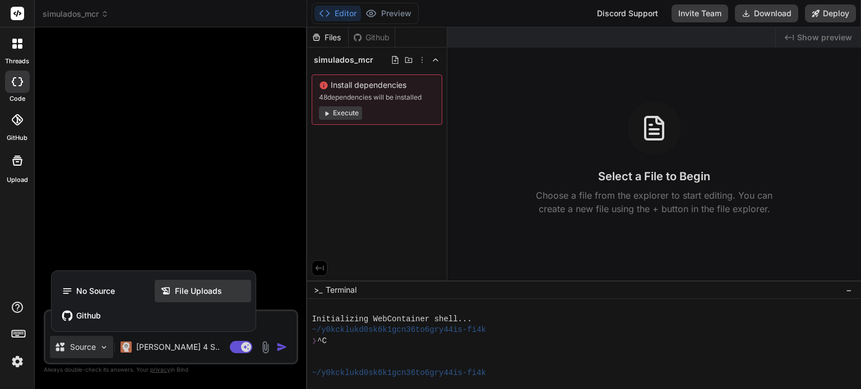
click at [173, 289] on icon at bounding box center [167, 291] width 15 height 11
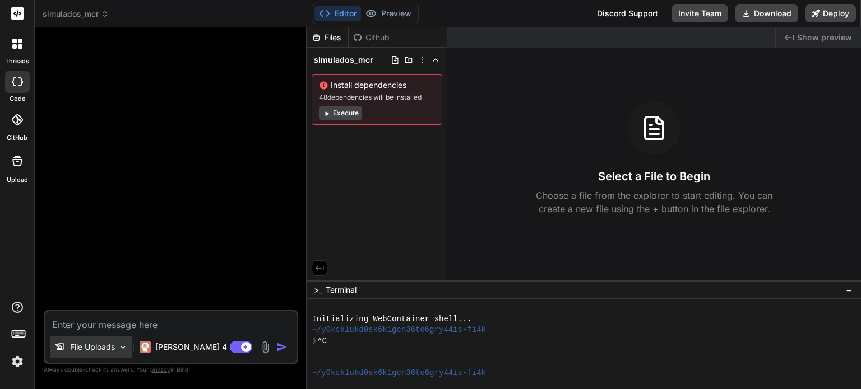
click at [111, 348] on p "File Uploads" at bounding box center [92, 347] width 45 height 11
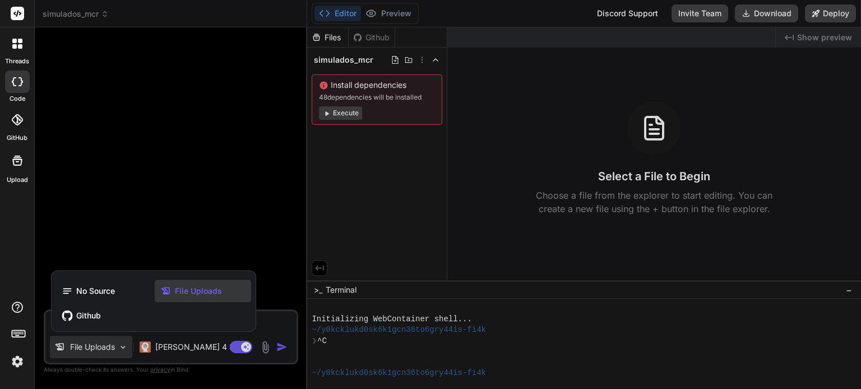
click at [180, 292] on span "File Uploads" at bounding box center [198, 291] width 47 height 11
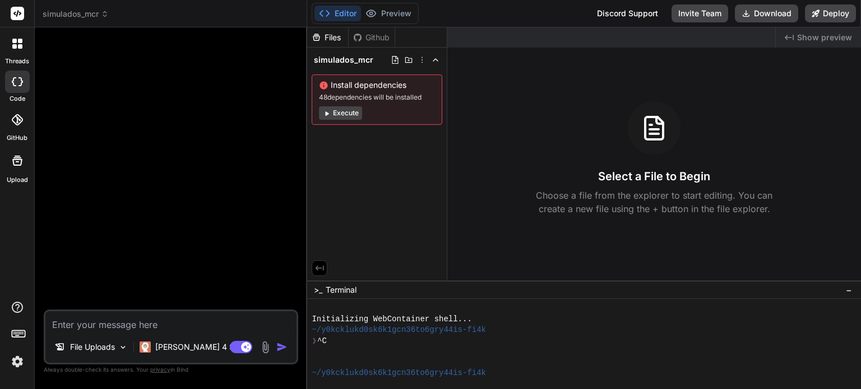
click at [264, 344] on img at bounding box center [265, 347] width 13 height 13
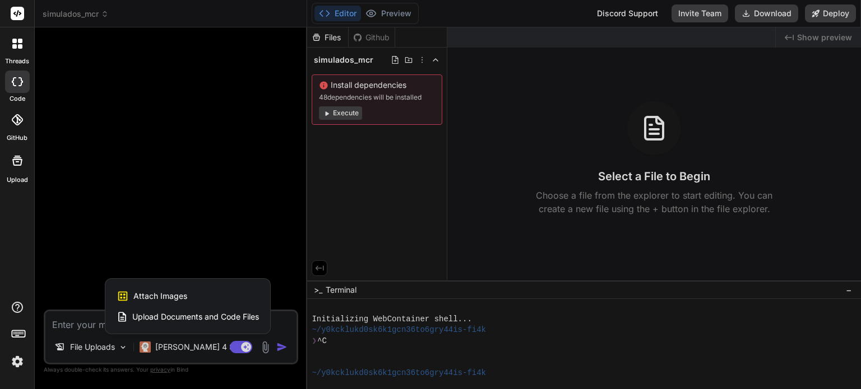
click at [187, 315] on span "Upload Documents and Code Files" at bounding box center [195, 316] width 127 height 11
type textarea "x"
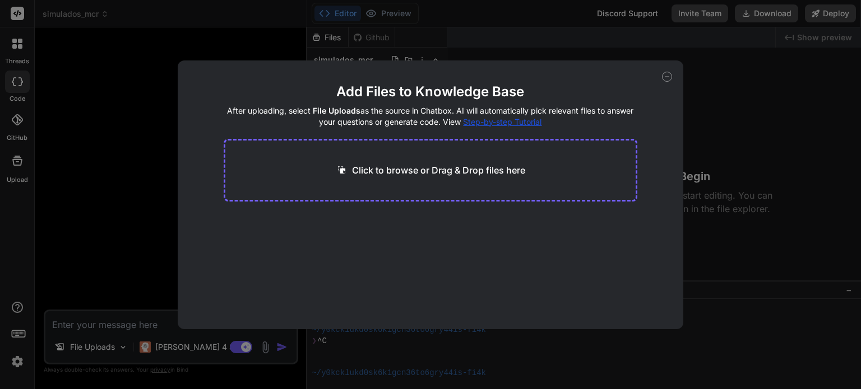
click at [385, 168] on p "Click to browse or Drag & Drop files here" at bounding box center [438, 170] width 173 height 13
type input "C:\fakepath\MANUAL DE CRÉDITO RURAL (MCR).pdf"
click at [255, 240] on div "-> Upgrade for more" at bounding box center [270, 241] width 75 height 11
click at [254, 241] on div "-> Upgrade for more" at bounding box center [270, 241] width 75 height 11
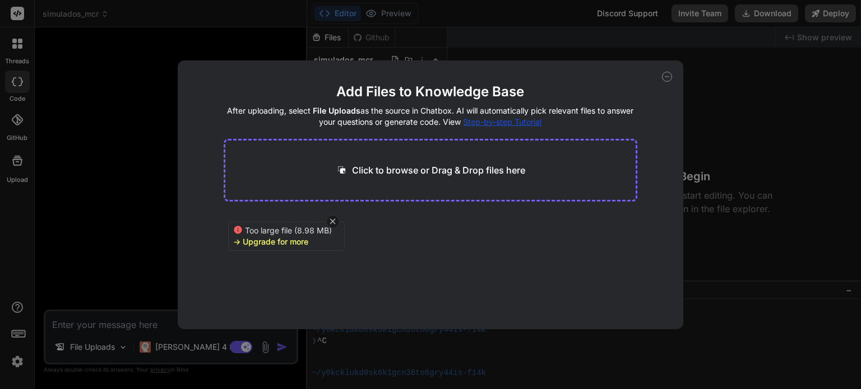
click at [232, 230] on div "Too large file (8.98 MB) -> Upgrade for more" at bounding box center [286, 236] width 117 height 29
click at [236, 228] on icon at bounding box center [238, 230] width 8 height 8
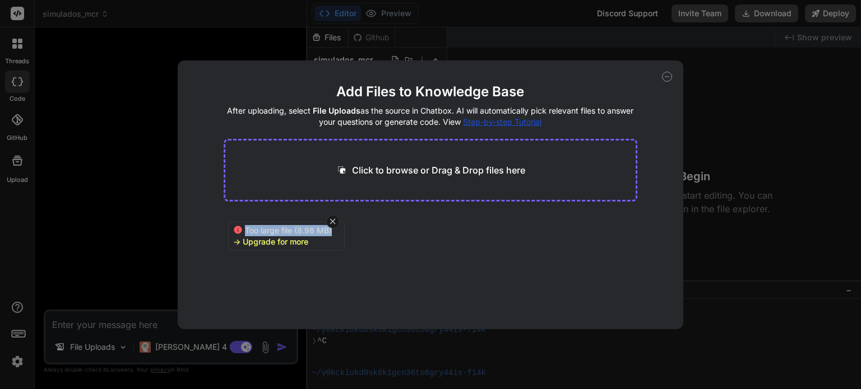
click at [481, 250] on div "Too large file (8.98 MB) -> Upgrade for more" at bounding box center [431, 249] width 414 height 72
click at [666, 78] on icon at bounding box center [667, 77] width 10 height 10
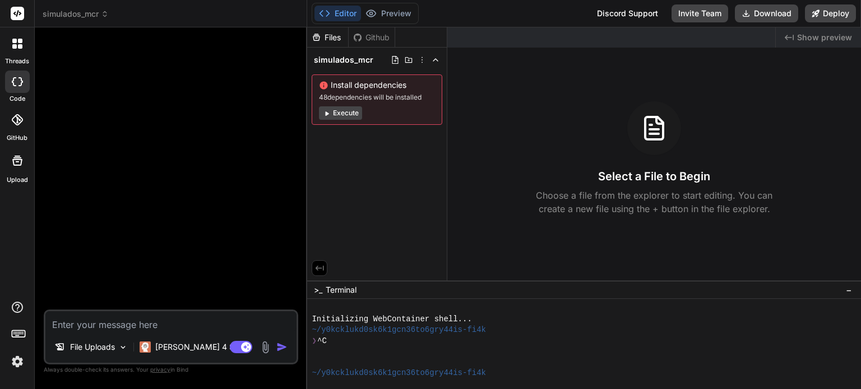
drag, startPoint x: 227, startPoint y: 46, endPoint x: 251, endPoint y: 54, distance: 24.8
click at [232, 47] on div at bounding box center [172, 172] width 252 height 273
click at [86, 14] on span "simulados_mcr" at bounding box center [76, 13] width 66 height 11
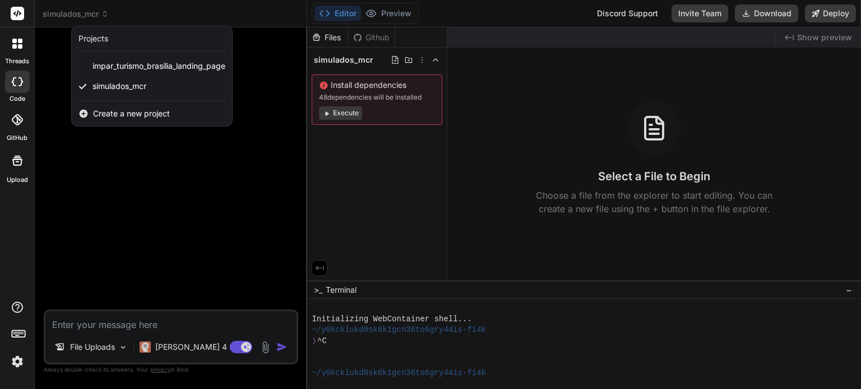
click at [398, 11] on div at bounding box center [430, 194] width 861 height 389
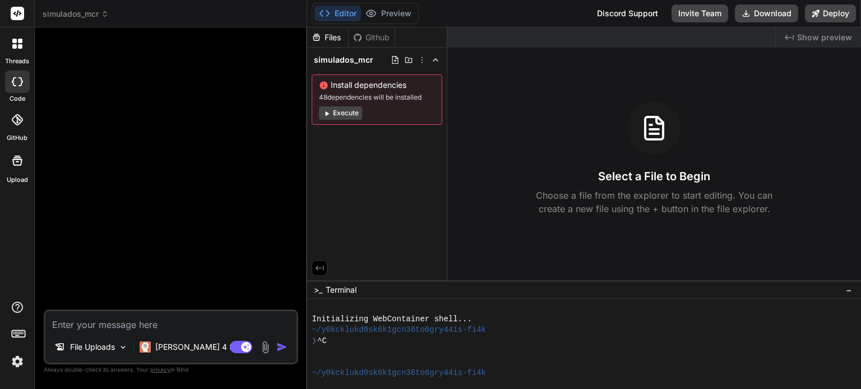
click at [350, 17] on button "Editor" at bounding box center [337, 14] width 46 height 16
click at [376, 35] on div "Github" at bounding box center [371, 37] width 46 height 11
click at [373, 36] on div "Github" at bounding box center [371, 37] width 46 height 11
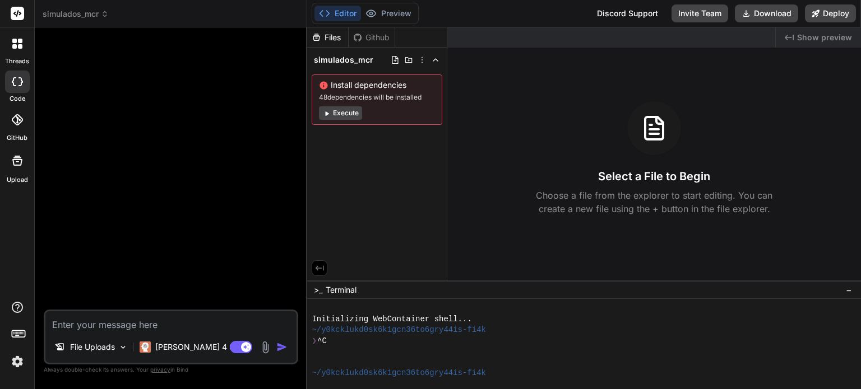
click at [329, 42] on div "Files" at bounding box center [327, 37] width 41 height 11
click at [422, 58] on icon at bounding box center [421, 59] width 9 height 9
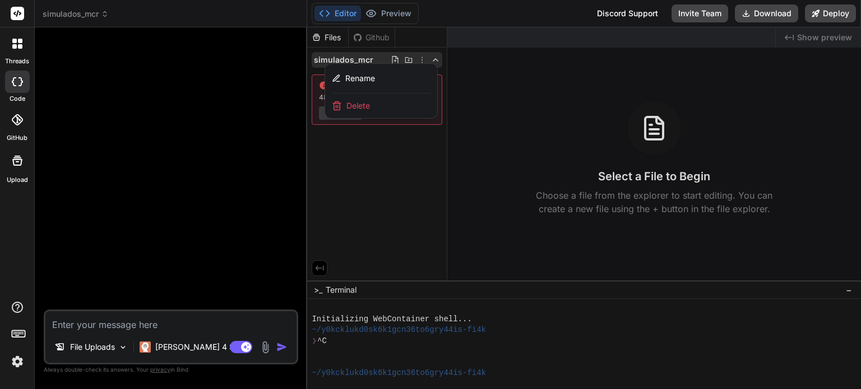
click at [387, 104] on div "Delete" at bounding box center [381, 106] width 112 height 25
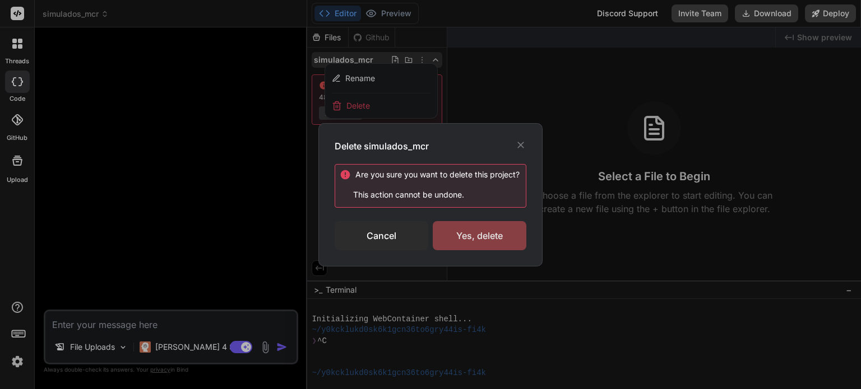
click at [481, 234] on div "Yes, delete" at bounding box center [480, 235] width 94 height 29
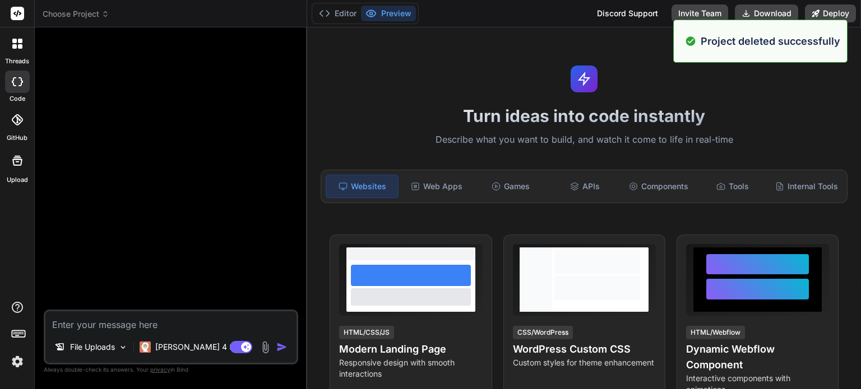
click at [92, 9] on span "Choose Project" at bounding box center [76, 13] width 67 height 11
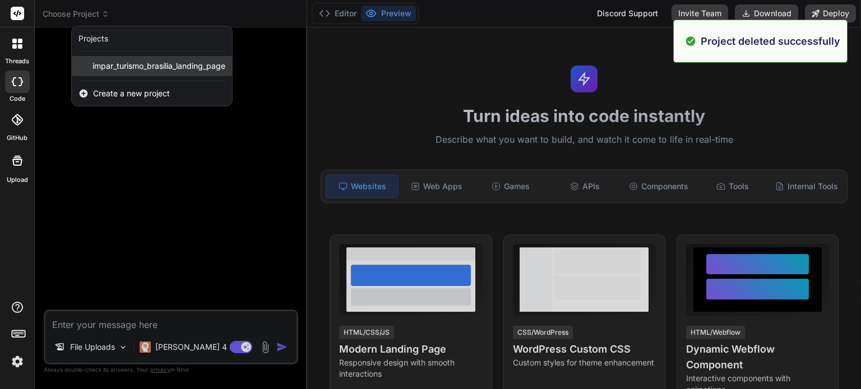
click at [128, 62] on span "impar_turismo_brasília_landing_page" at bounding box center [158, 66] width 133 height 11
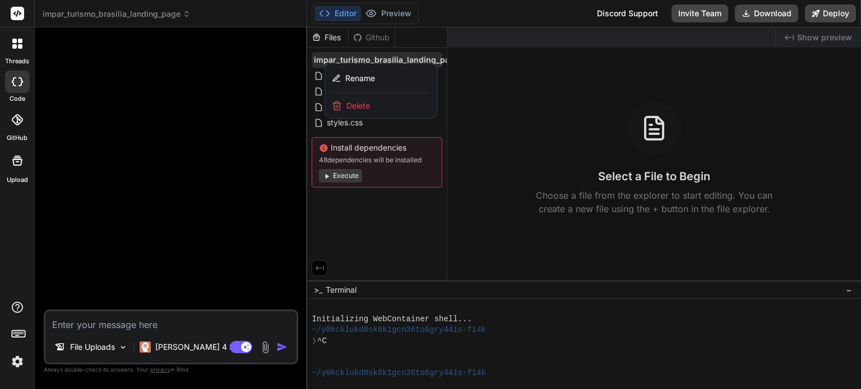
click at [362, 104] on span "Delete" at bounding box center [358, 105] width 24 height 11
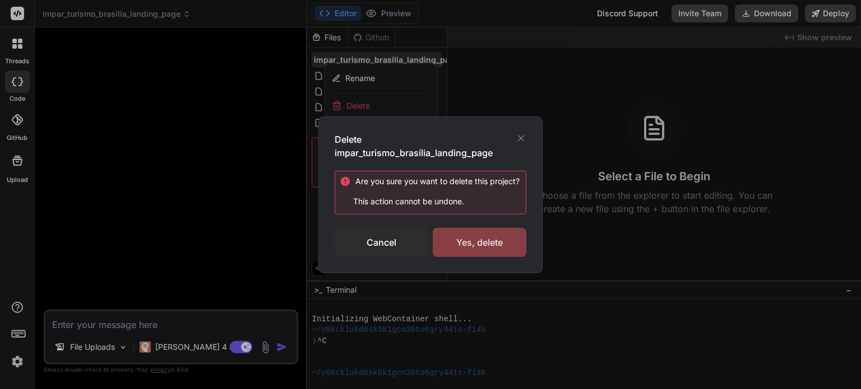
click at [473, 235] on div "Yes, delete" at bounding box center [480, 242] width 94 height 29
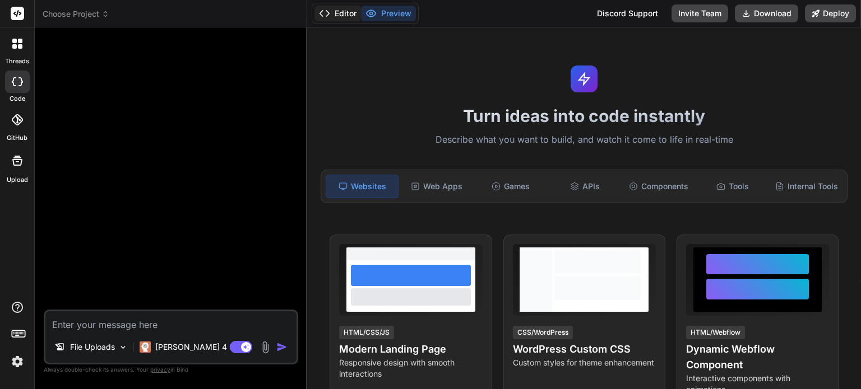
click at [332, 11] on button "Editor" at bounding box center [337, 14] width 46 height 16
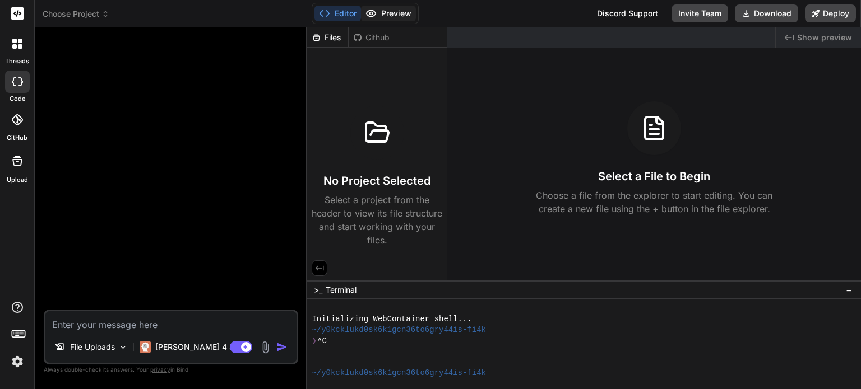
click at [410, 11] on button "Preview" at bounding box center [388, 14] width 55 height 16
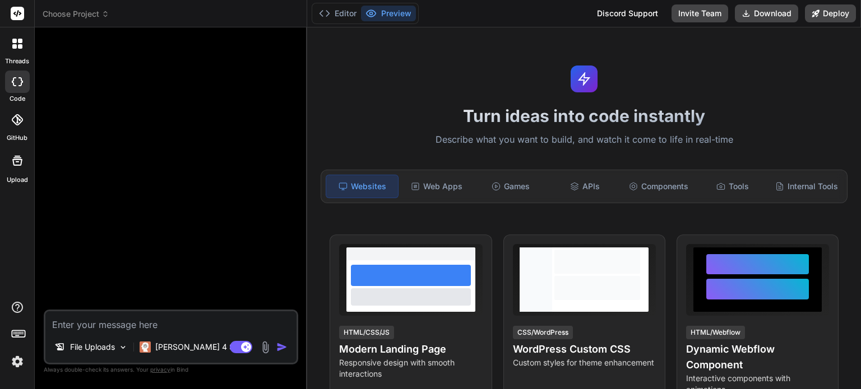
click at [315, 6] on div "Editor Preview" at bounding box center [364, 13] width 107 height 21
click at [343, 10] on button "Editor" at bounding box center [337, 14] width 46 height 16
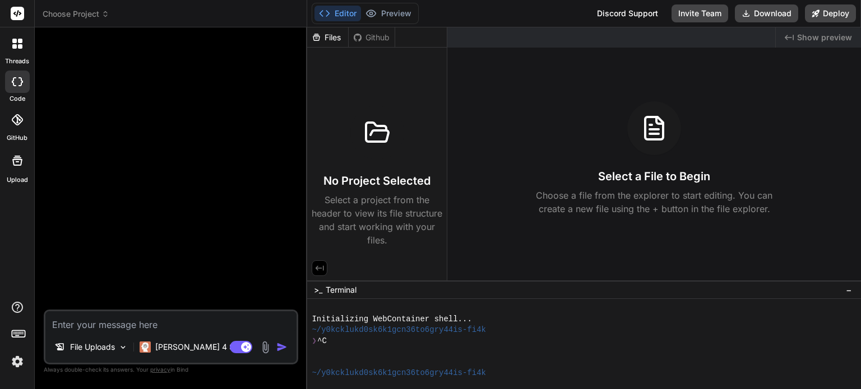
click at [80, 15] on span "Choose Project" at bounding box center [76, 13] width 67 height 11
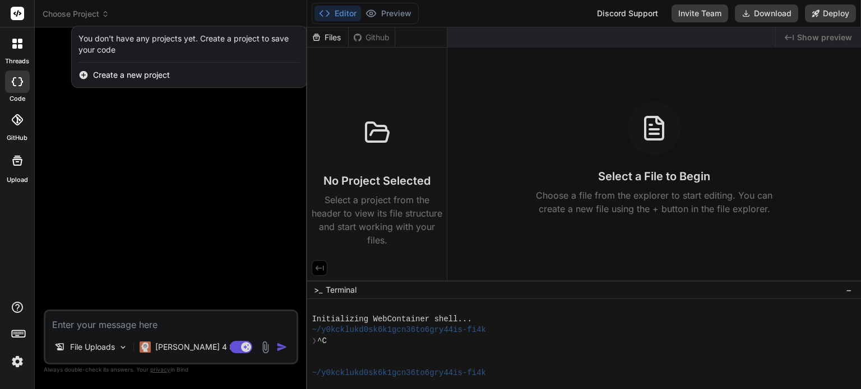
drag, startPoint x: 145, startPoint y: 110, endPoint x: 108, endPoint y: 109, distance: 37.6
click at [143, 110] on div at bounding box center [430, 194] width 861 height 389
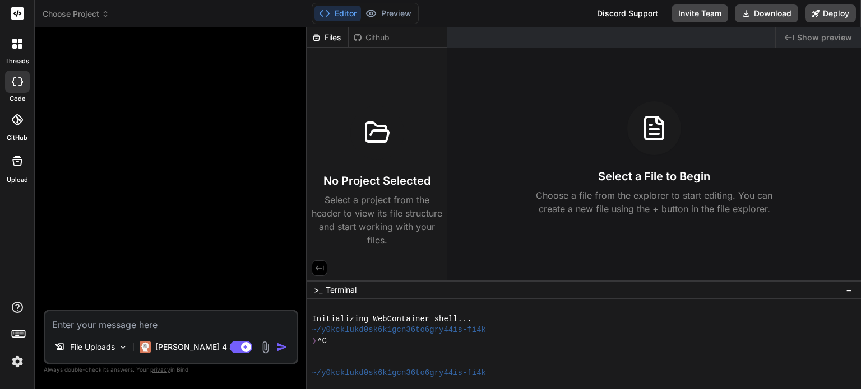
click at [19, 48] on icon at bounding box center [20, 46] width 4 height 4
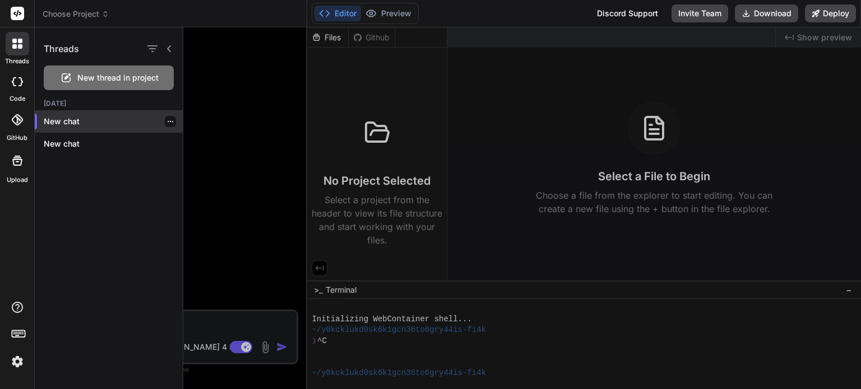
click at [170, 125] on div at bounding box center [170, 121] width 11 height 11
click at [167, 124] on icon "button" at bounding box center [170, 121] width 7 height 7
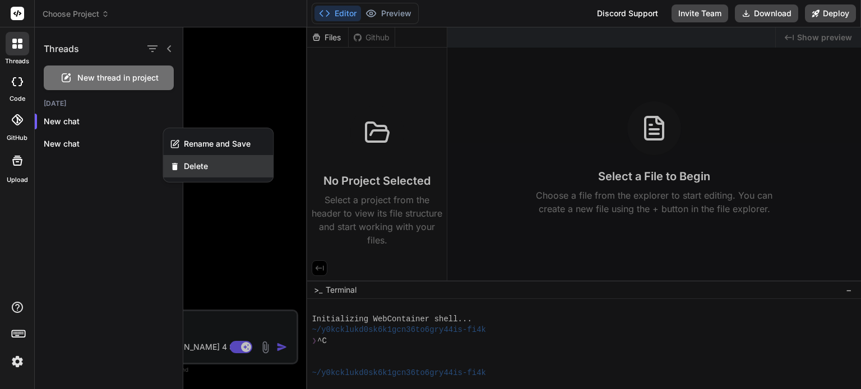
click at [200, 166] on span "Delete" at bounding box center [196, 166] width 24 height 11
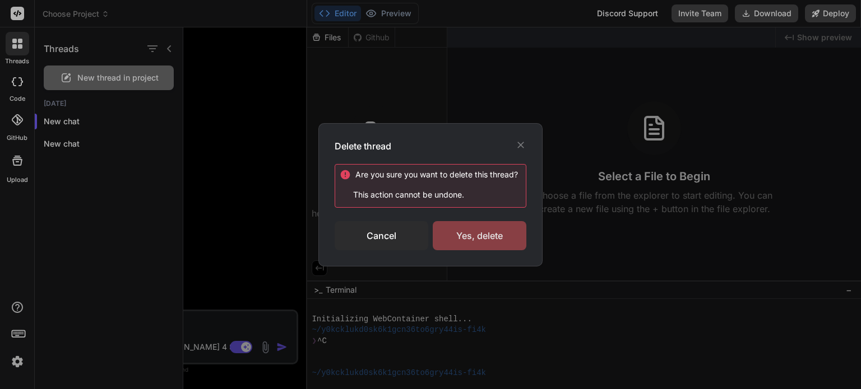
click at [447, 225] on div "Yes, delete" at bounding box center [480, 235] width 94 height 29
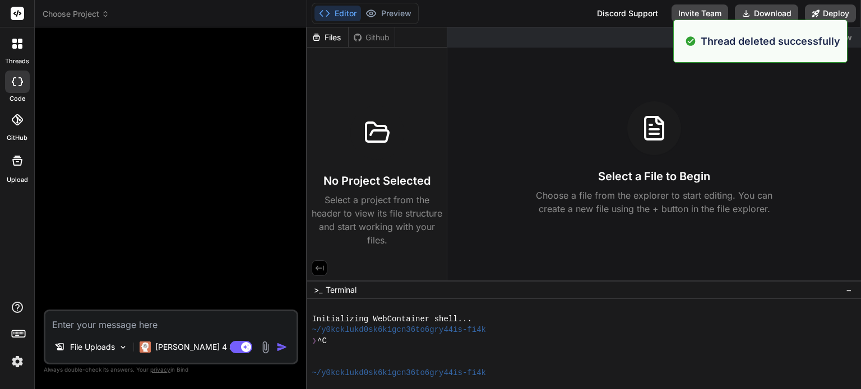
click at [15, 52] on div at bounding box center [18, 44] width 24 height 24
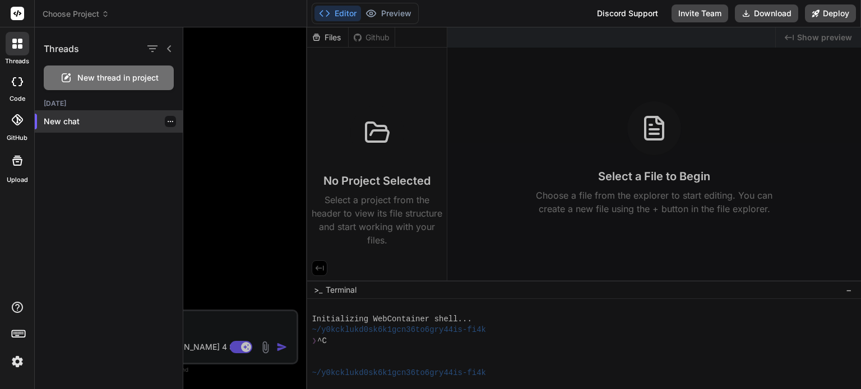
click at [167, 119] on icon "button" at bounding box center [170, 121] width 7 height 7
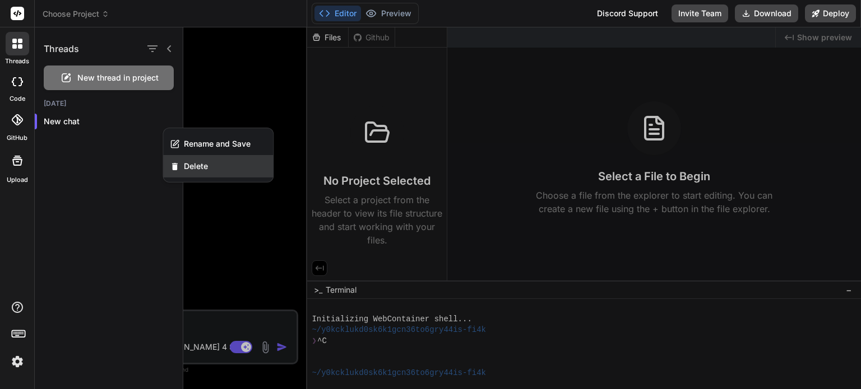
click at [200, 165] on span "Delete" at bounding box center [196, 166] width 24 height 11
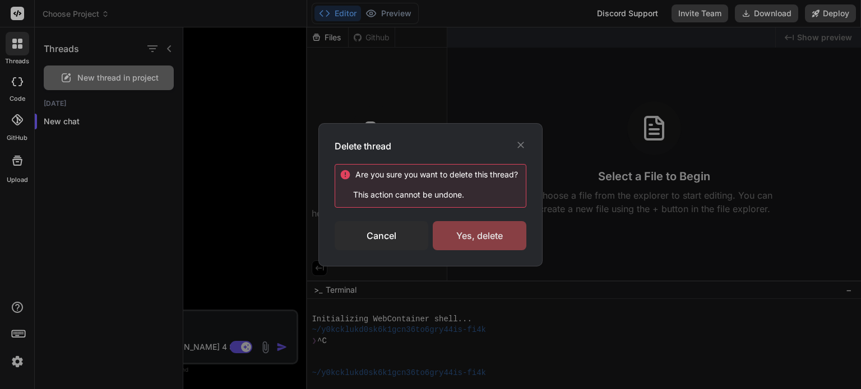
click at [489, 236] on div "Yes, delete" at bounding box center [480, 235] width 94 height 29
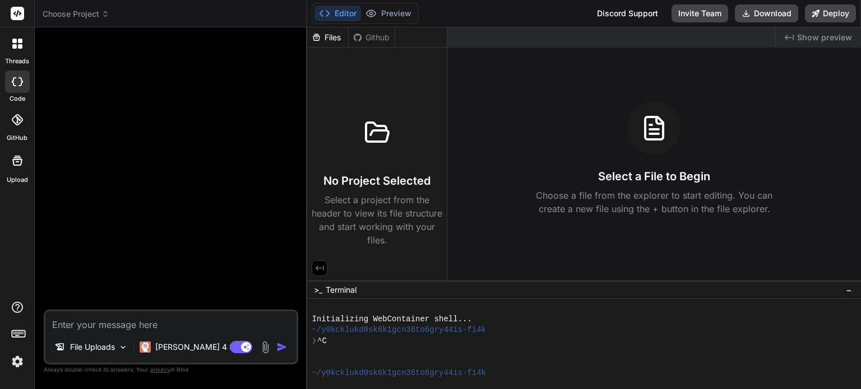
click at [4, 46] on div "threads" at bounding box center [17, 46] width 34 height 39
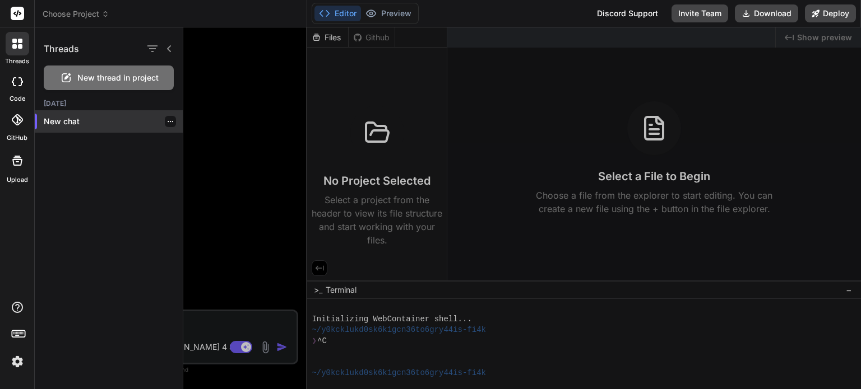
click at [167, 120] on icon "button" at bounding box center [170, 121] width 7 height 7
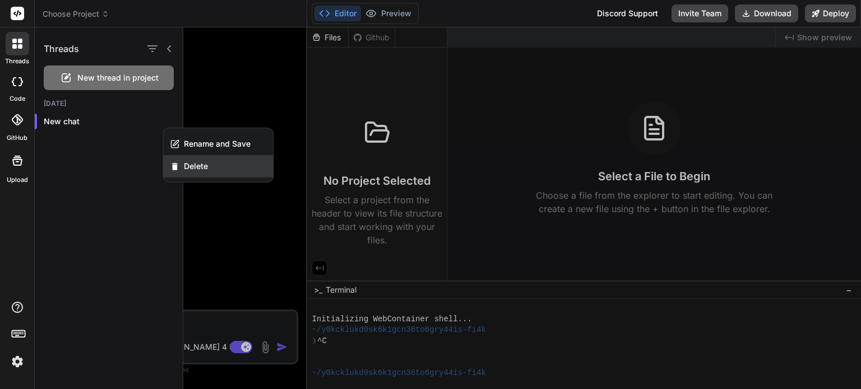
click at [194, 164] on span "Delete" at bounding box center [196, 166] width 24 height 11
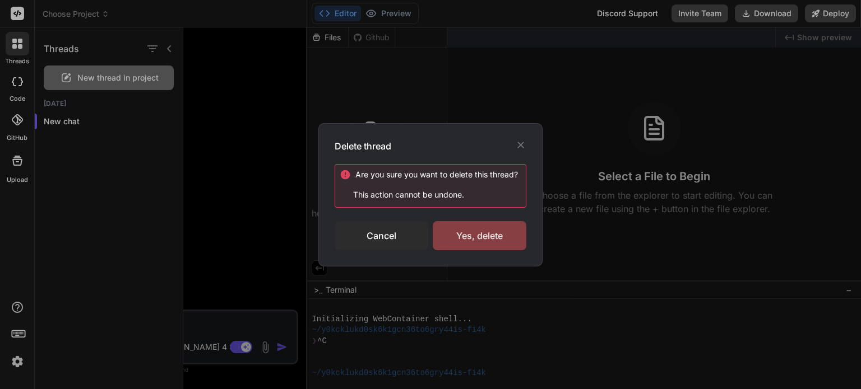
click at [466, 230] on div "Yes, delete" at bounding box center [480, 235] width 94 height 29
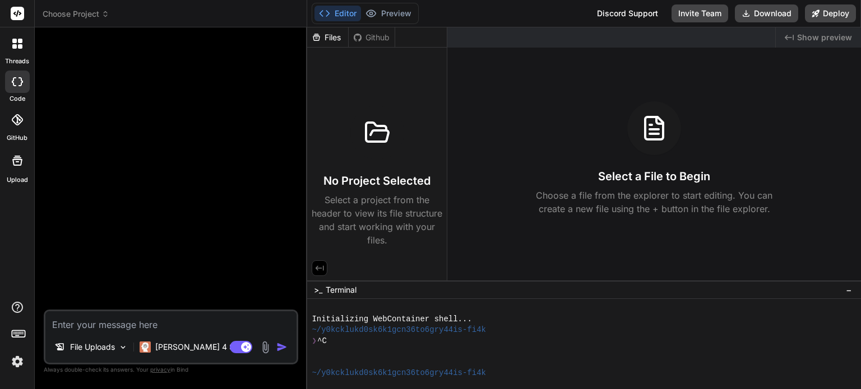
drag, startPoint x: 20, startPoint y: 31, endPoint x: 33, endPoint y: 48, distance: 21.6
click at [27, 35] on div at bounding box center [18, 44] width 24 height 24
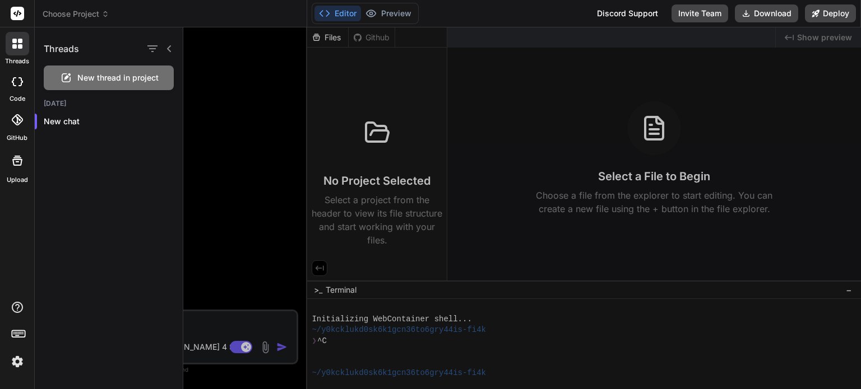
click at [18, 14] on rect at bounding box center [17, 13] width 13 height 13
click at [18, 10] on rect at bounding box center [17, 13] width 13 height 13
click at [221, 84] on div at bounding box center [521, 208] width 677 height 362
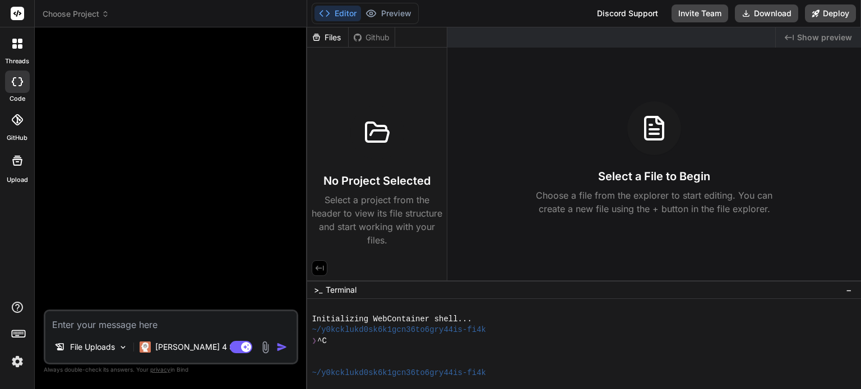
click at [84, 13] on span "Choose Project" at bounding box center [76, 13] width 67 height 11
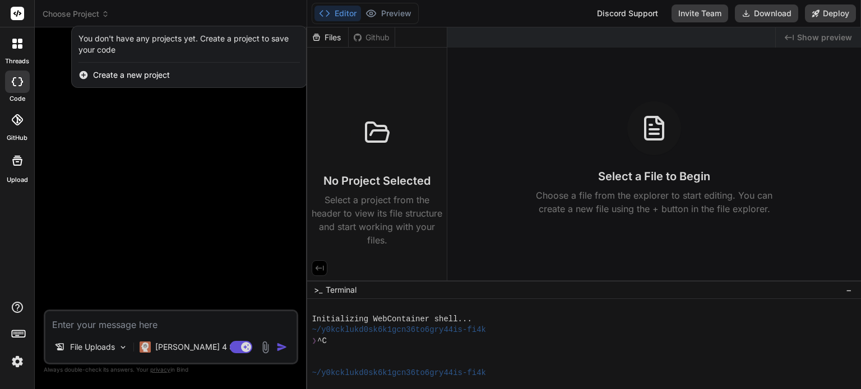
click at [80, 96] on div at bounding box center [430, 194] width 861 height 389
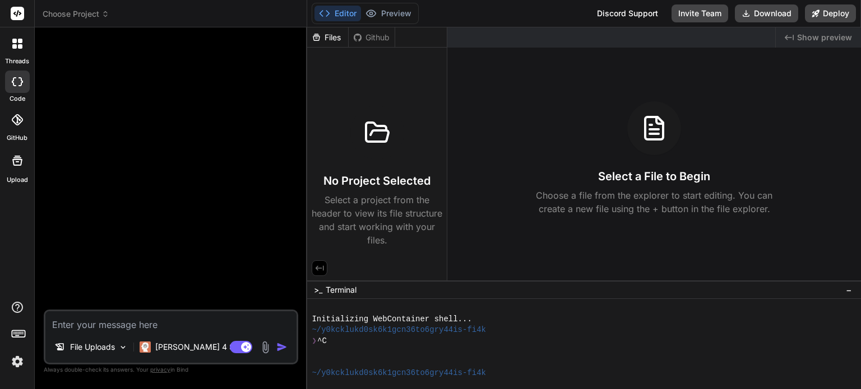
click at [15, 48] on icon at bounding box center [14, 46] width 4 height 4
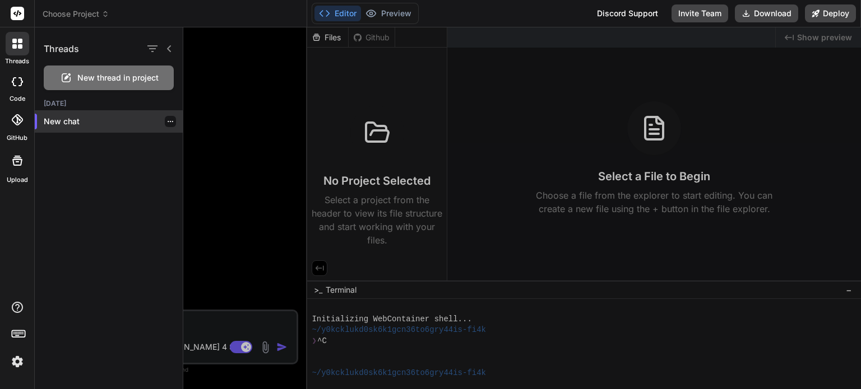
click at [165, 123] on div at bounding box center [170, 121] width 11 height 11
click at [171, 120] on div at bounding box center [170, 121] width 11 height 11
click at [168, 121] on icon "button" at bounding box center [171, 121] width 6 height 1
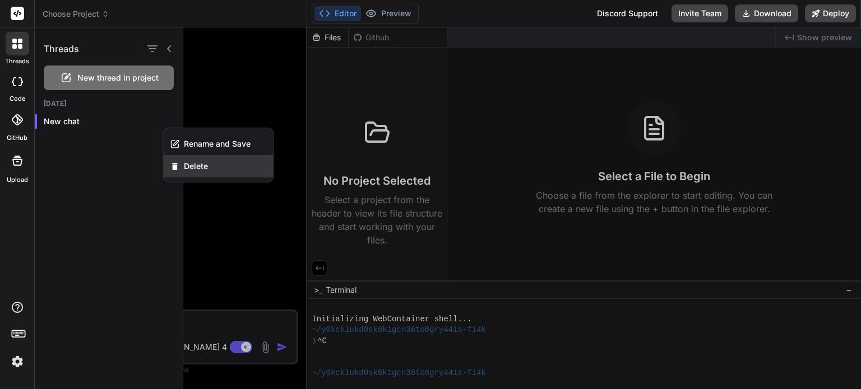
click at [185, 165] on span "Delete" at bounding box center [196, 166] width 24 height 11
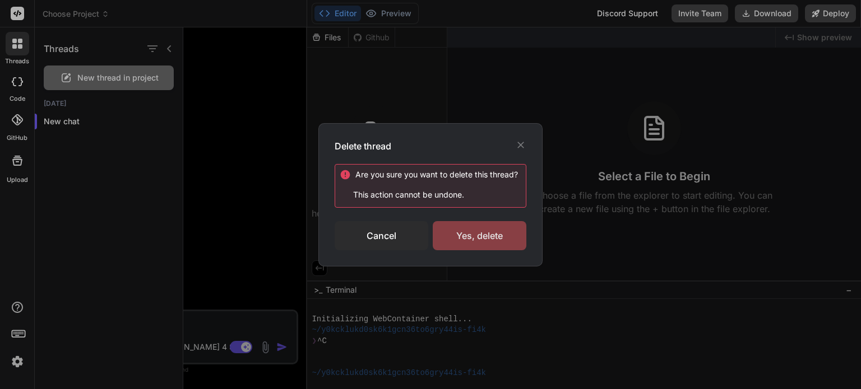
click at [473, 232] on div "Yes, delete" at bounding box center [480, 235] width 94 height 29
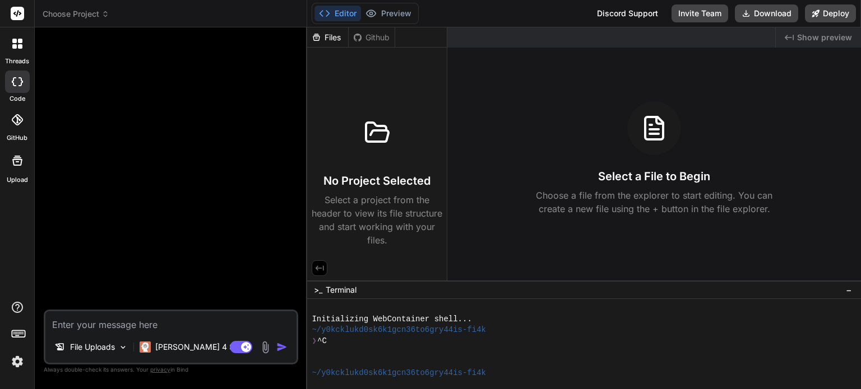
click at [266, 347] on img at bounding box center [265, 347] width 13 height 13
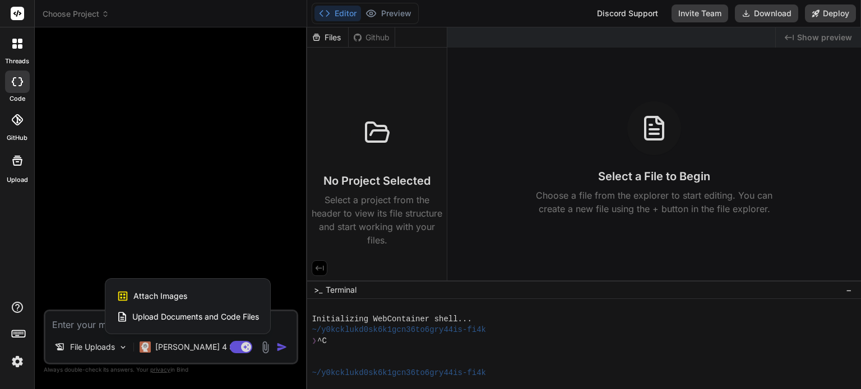
click at [266, 347] on div at bounding box center [430, 194] width 861 height 389
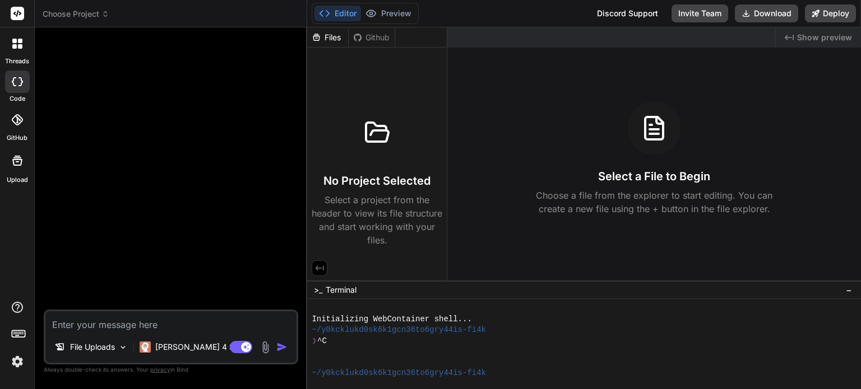
click at [21, 366] on img at bounding box center [17, 361] width 19 height 19
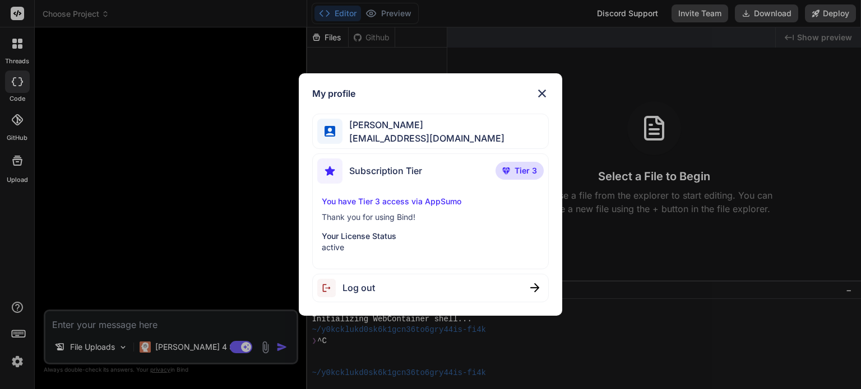
click at [541, 91] on img at bounding box center [541, 93] width 13 height 13
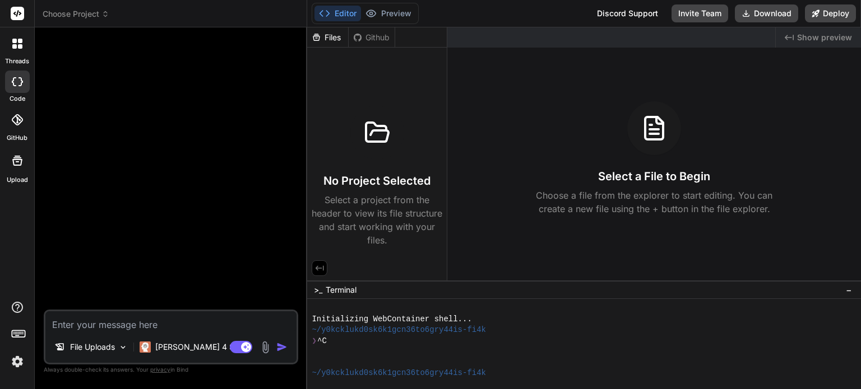
type textarea "x"
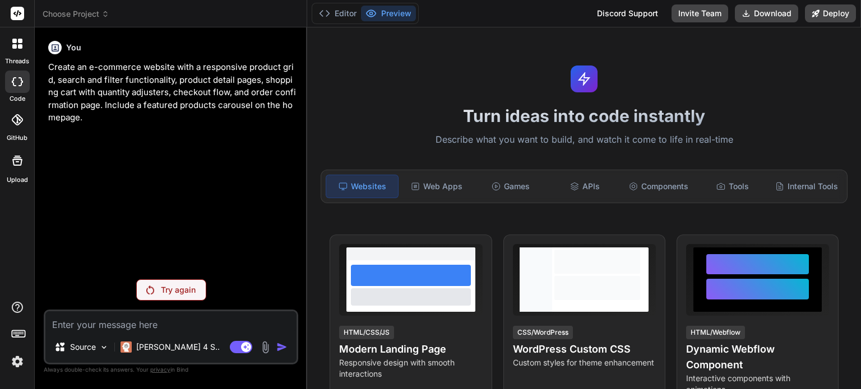
click at [97, 14] on span "Choose Project" at bounding box center [76, 13] width 67 height 11
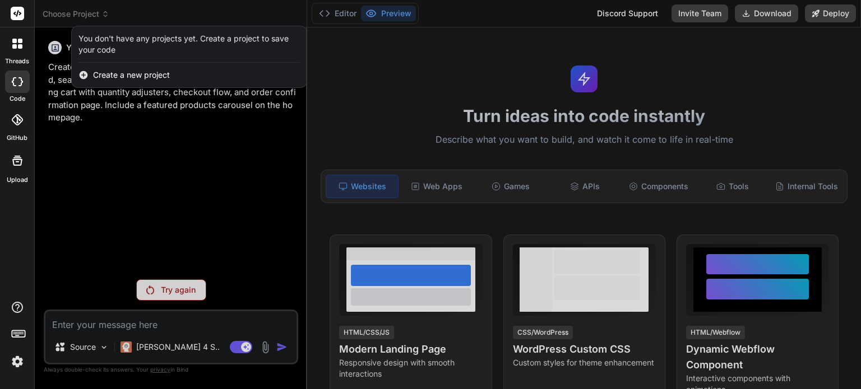
click at [143, 108] on div at bounding box center [430, 194] width 861 height 389
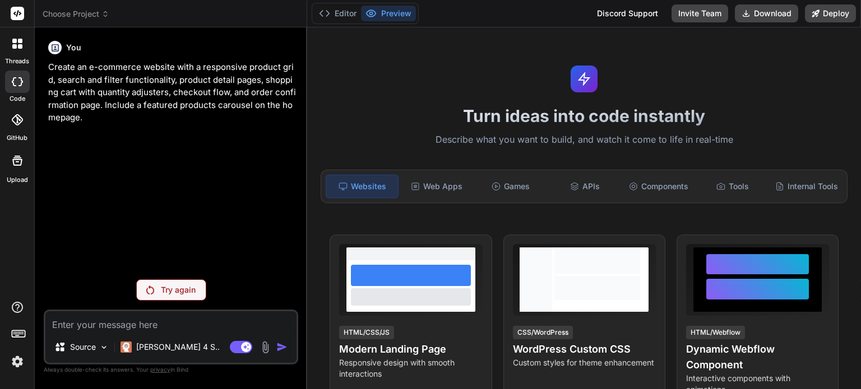
click at [18, 43] on icon at bounding box center [17, 44] width 10 height 10
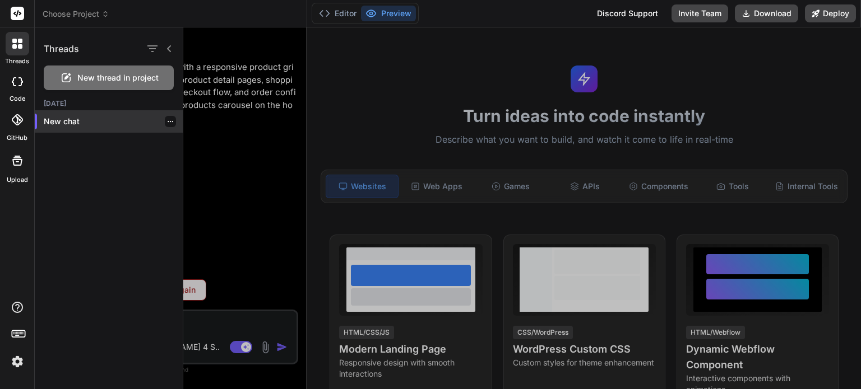
click at [167, 122] on icon "button" at bounding box center [170, 121] width 7 height 7
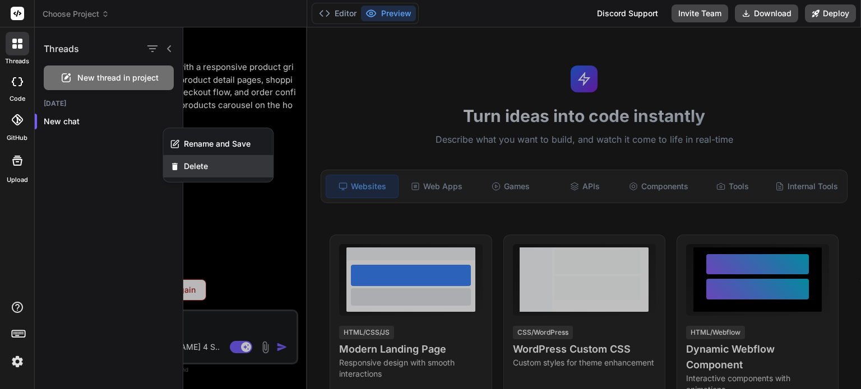
click at [190, 168] on span "Delete" at bounding box center [196, 166] width 24 height 11
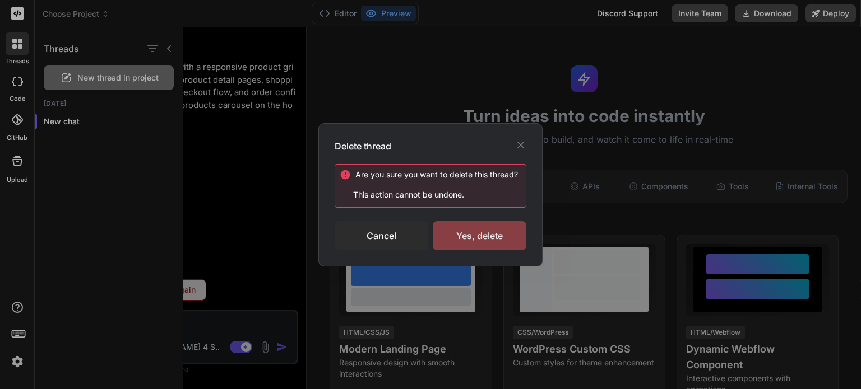
click at [455, 226] on div "Yes, delete" at bounding box center [480, 235] width 94 height 29
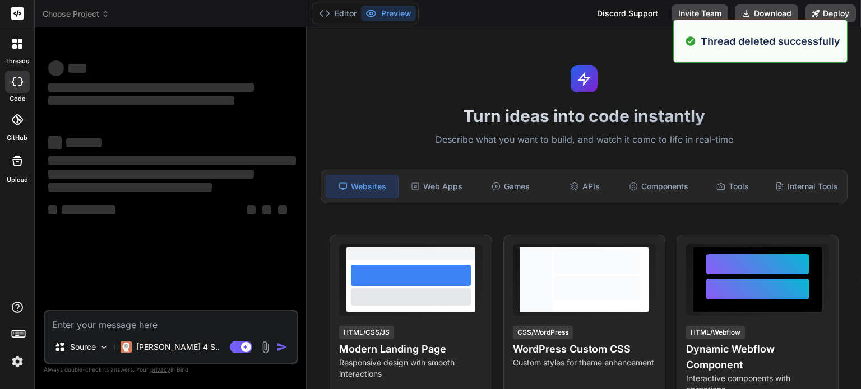
scroll to position [11, 0]
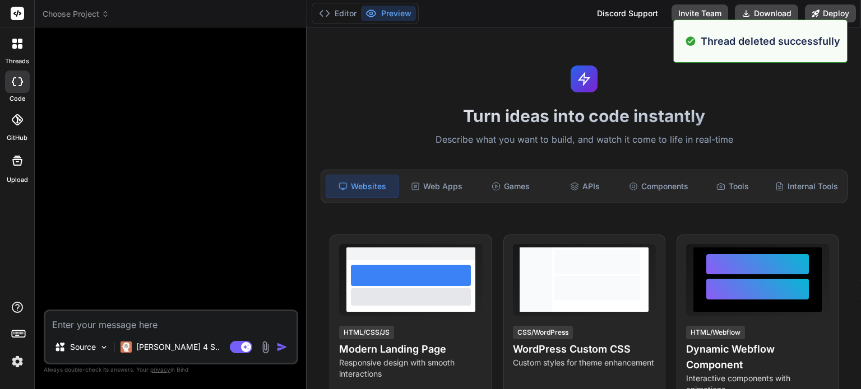
click at [15, 42] on icon at bounding box center [14, 41] width 4 height 4
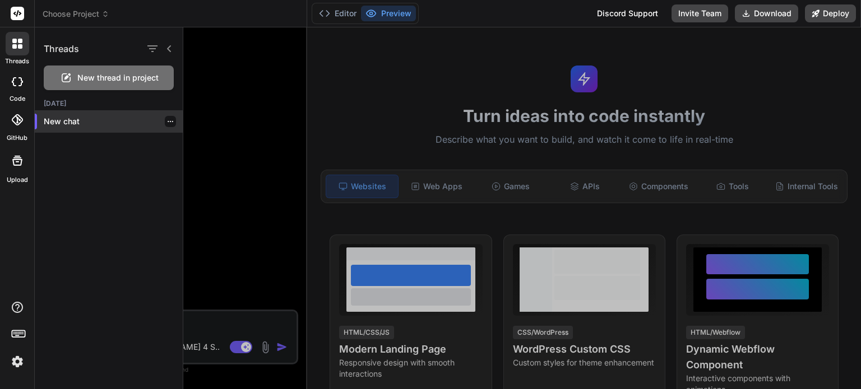
click at [168, 124] on icon "button" at bounding box center [170, 121] width 7 height 7
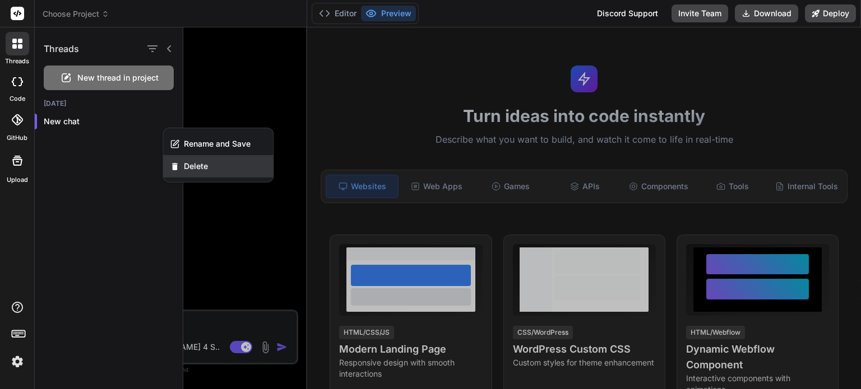
click at [194, 168] on span "Delete" at bounding box center [196, 166] width 24 height 11
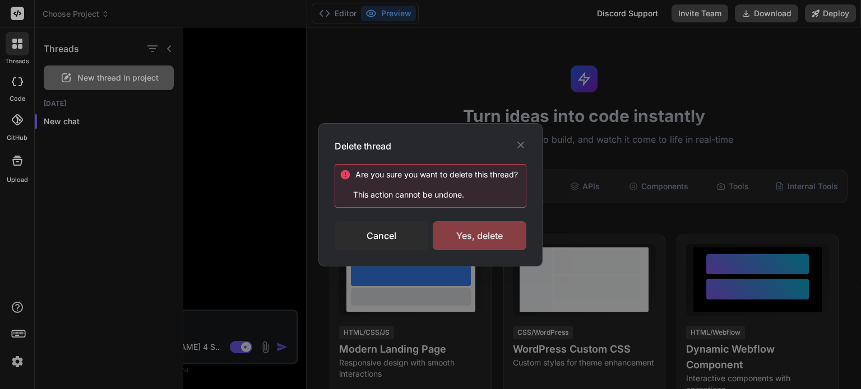
click at [473, 235] on div "Yes, delete" at bounding box center [480, 235] width 94 height 29
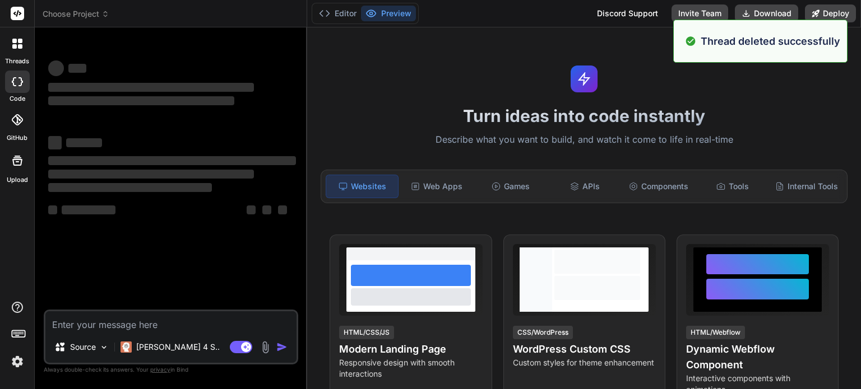
type textarea "x"
